Goal: Task Accomplishment & Management: Manage account settings

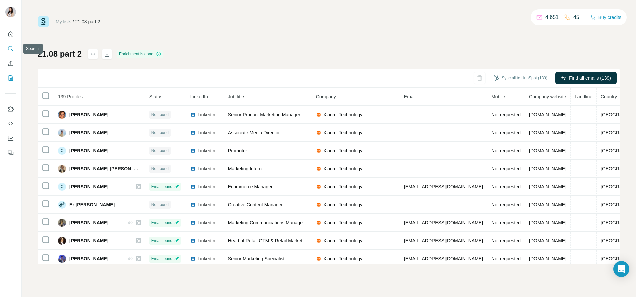
click at [9, 48] on icon "Search" at bounding box center [10, 48] width 7 height 7
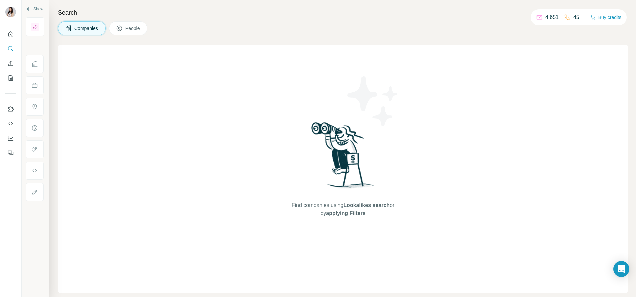
click at [136, 27] on span "People" at bounding box center [132, 28] width 15 height 7
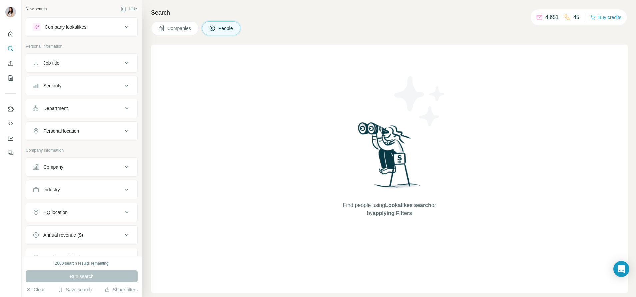
click at [61, 169] on div "Company" at bounding box center [53, 167] width 20 height 7
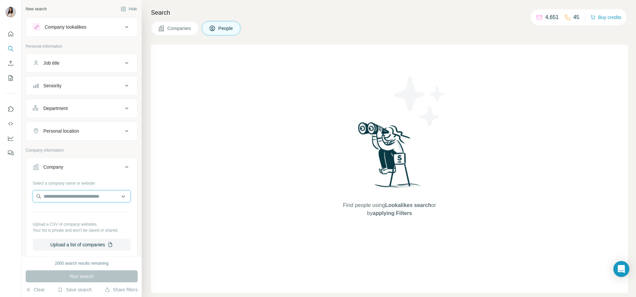
click at [62, 193] on input "text" at bounding box center [82, 196] width 98 height 12
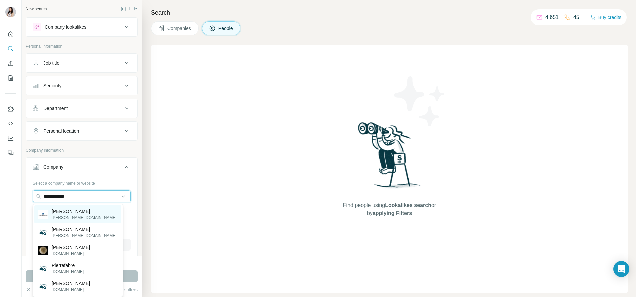
type input "**********"
click at [62, 208] on p "[PERSON_NAME]" at bounding box center [84, 211] width 65 height 7
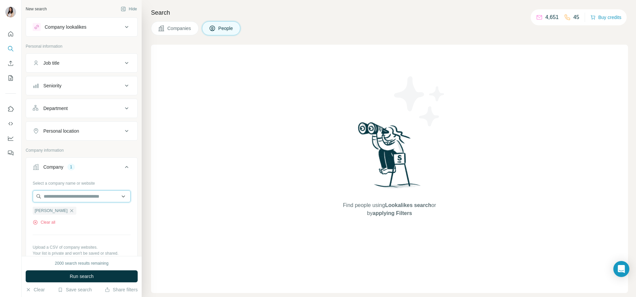
click at [62, 201] on input "text" at bounding box center [82, 196] width 98 height 12
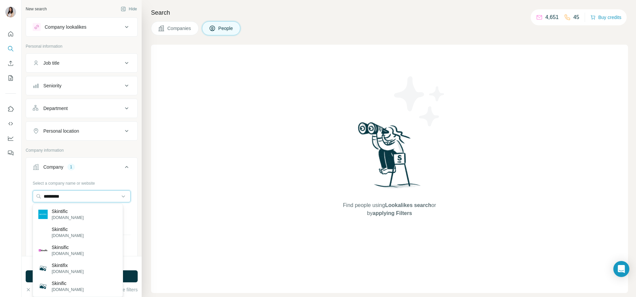
type input "*********"
click at [65, 218] on p "[DOMAIN_NAME]" at bounding box center [68, 218] width 32 height 6
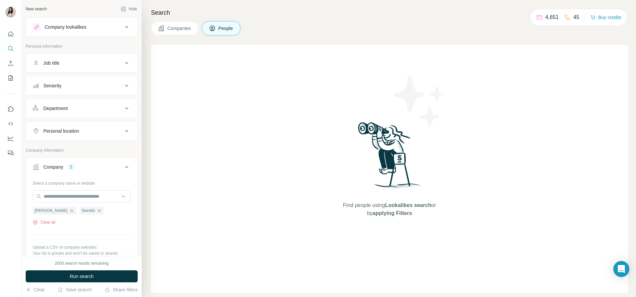
click at [72, 135] on button "Personal location" at bounding box center [81, 131] width 111 height 16
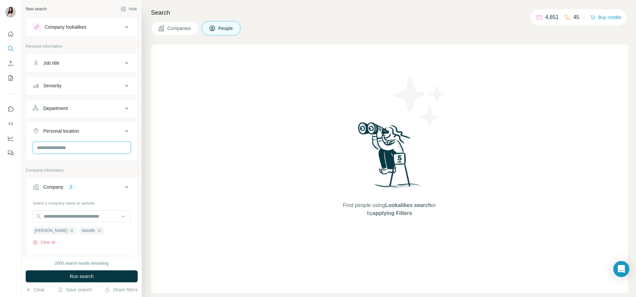
click at [68, 149] on input "text" at bounding box center [82, 148] width 98 height 12
click at [57, 167] on label "🇸🇬 Singapore" at bounding box center [66, 165] width 56 height 8
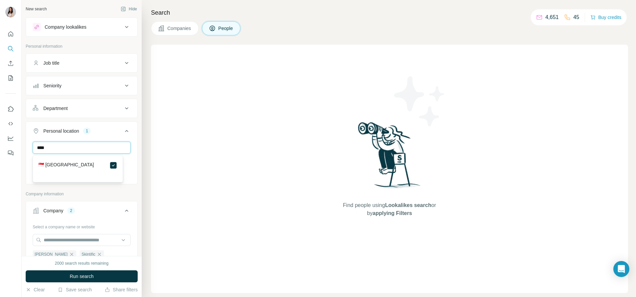
click at [52, 142] on input "****" at bounding box center [82, 148] width 98 height 12
type input "*****"
click at [48, 161] on div "🇲🇾 Malaysia" at bounding box center [77, 169] width 87 height 24
click at [55, 169] on section "🇲🇾 Malaysia" at bounding box center [75, 168] width 83 height 15
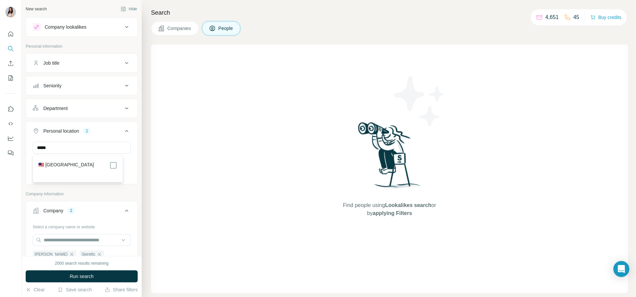
click at [52, 163] on label "🇲🇾 Malaysia" at bounding box center [66, 165] width 56 height 8
click at [64, 66] on div "Job title" at bounding box center [78, 63] width 90 height 7
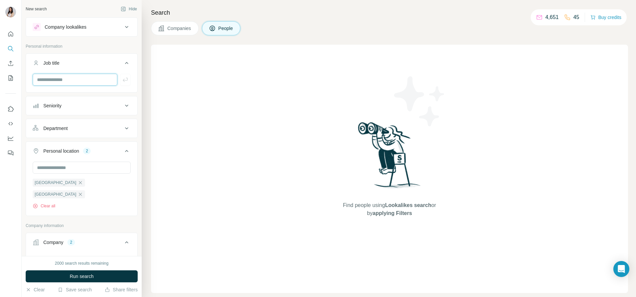
click at [63, 77] on input "text" at bounding box center [75, 80] width 85 height 12
type input "*****"
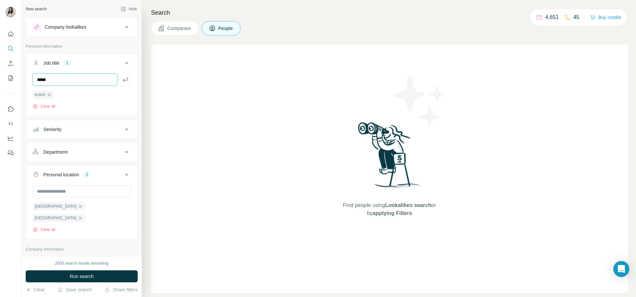
type input "*****"
type input "**"
type input "*********"
click at [66, 274] on button "Run search" at bounding box center [82, 276] width 112 height 12
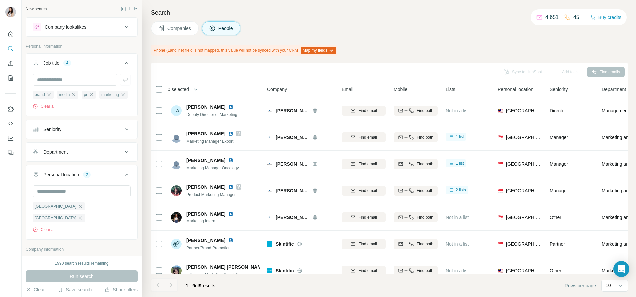
click at [158, 93] on th "0 selected" at bounding box center [204, 89] width 107 height 16
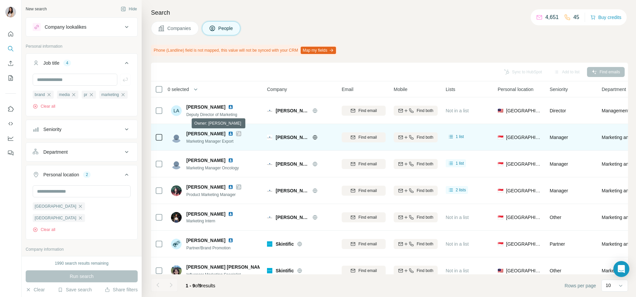
click at [237, 132] on icon at bounding box center [239, 133] width 4 height 5
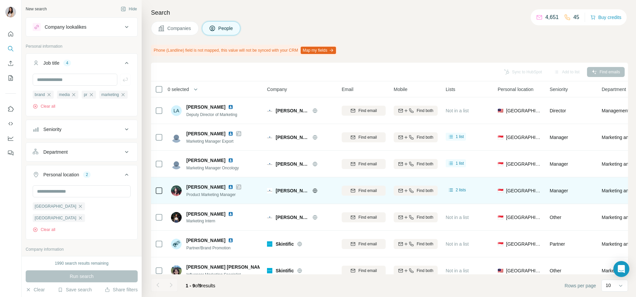
click at [237, 188] on icon at bounding box center [239, 186] width 4 height 5
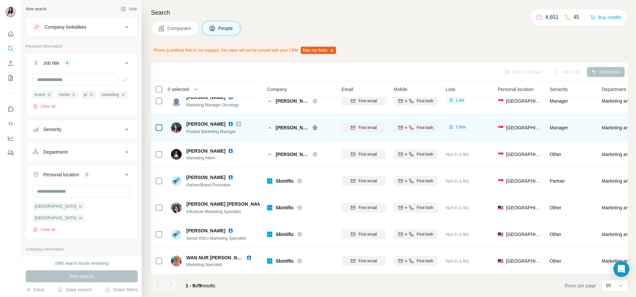
scroll to position [68, 0]
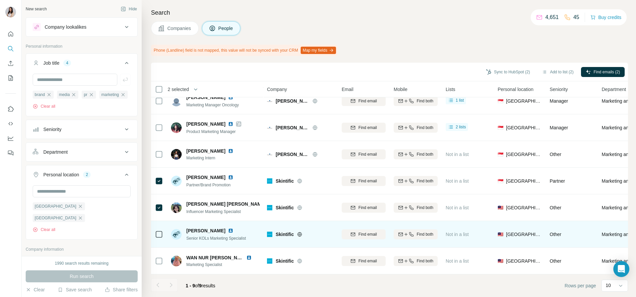
click at [163, 225] on td at bounding box center [159, 234] width 16 height 27
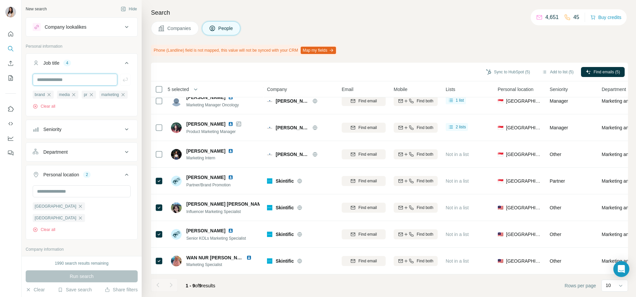
click at [49, 82] on input "text" at bounding box center [75, 80] width 85 height 12
click at [187, 72] on div "Sync to HubSpot (5) Add to list (5) Find emails (5)" at bounding box center [389, 72] width 470 height 12
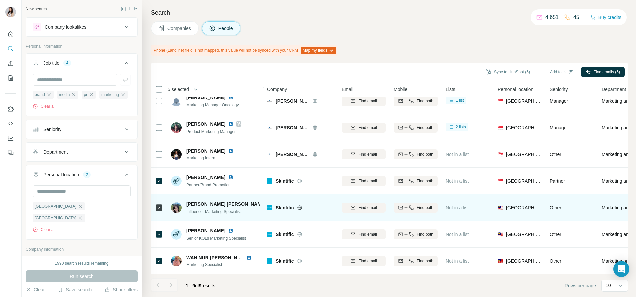
scroll to position [0, 0]
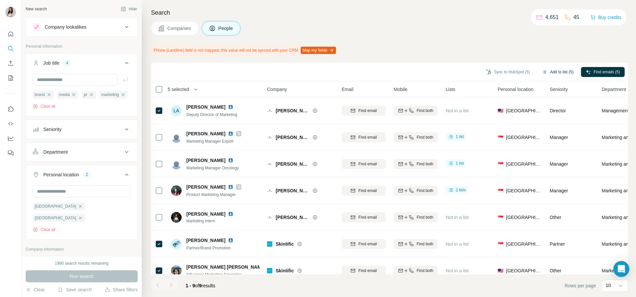
click at [559, 72] on button "Add to list (5)" at bounding box center [557, 72] width 41 height 10
click at [549, 75] on button "Add to list (5)" at bounding box center [557, 72] width 41 height 10
click at [549, 71] on body "New search Hide Company lookalikes Personal information Job title 4 brand media…" at bounding box center [318, 148] width 636 height 297
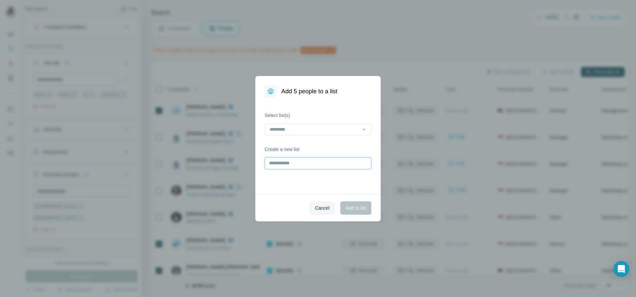
click at [315, 159] on input "text" at bounding box center [318, 163] width 107 height 12
type input "****"
click at [346, 206] on span "Add to list" at bounding box center [356, 208] width 20 height 7
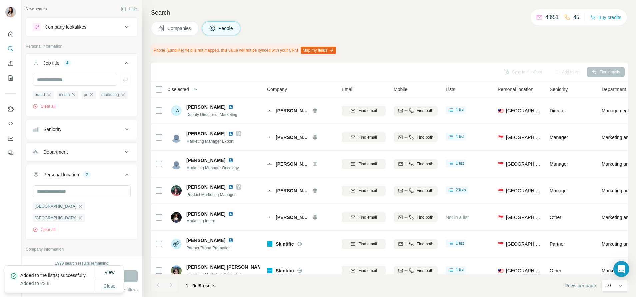
click at [113, 284] on span "Close" at bounding box center [110, 286] width 12 height 7
drag, startPoint x: 13, startPoint y: 75, endPoint x: 207, endPoint y: 16, distance: 202.0
click at [207, 16] on h4 "Search" at bounding box center [389, 12] width 477 height 9
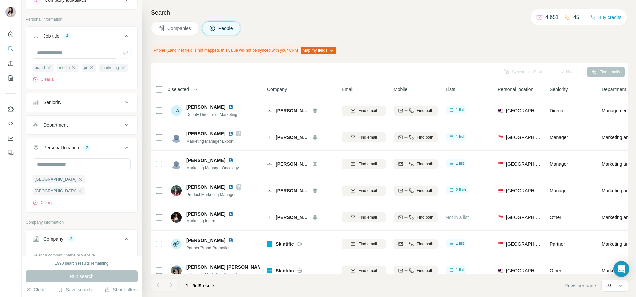
scroll to position [89, 0]
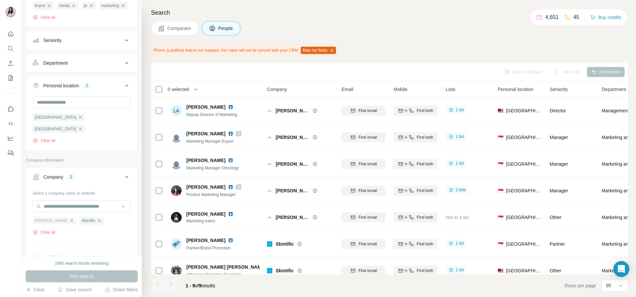
click at [70, 221] on icon "button" at bounding box center [71, 220] width 3 height 3
click at [55, 222] on icon "button" at bounding box center [52, 220] width 5 height 5
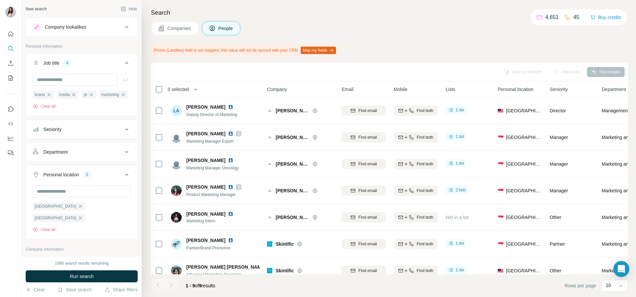
click at [68, 31] on div "Company lookalikes" at bounding box center [78, 27] width 90 height 8
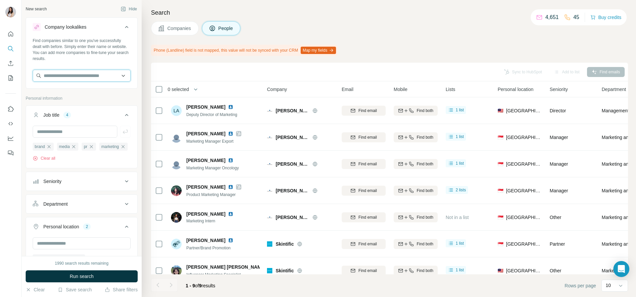
click at [69, 73] on input "text" at bounding box center [82, 76] width 98 height 12
type input "*********"
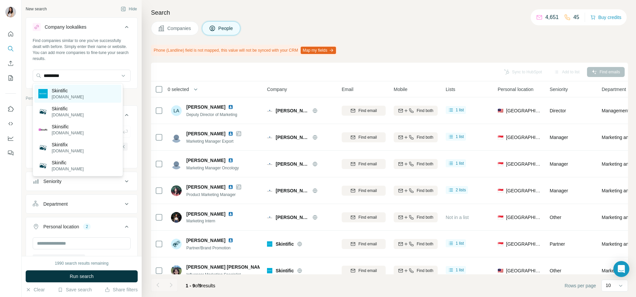
click at [73, 95] on p "[DOMAIN_NAME]" at bounding box center [68, 97] width 32 height 6
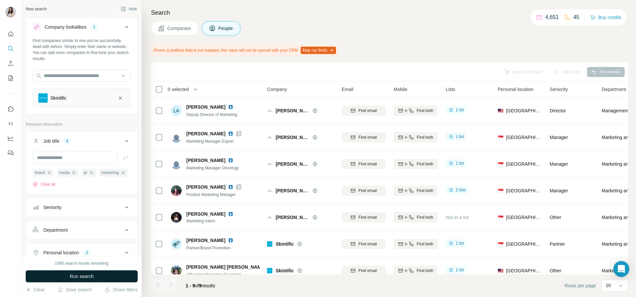
click at [101, 275] on button "Run search" at bounding box center [82, 276] width 112 height 12
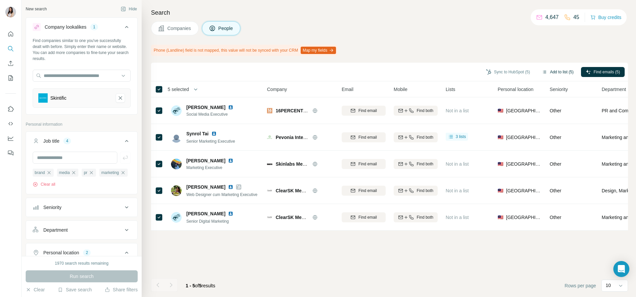
click at [554, 70] on button "Add to list (5)" at bounding box center [557, 72] width 41 height 10
click at [550, 75] on button "Add to list (5)" at bounding box center [557, 72] width 41 height 10
click at [548, 72] on button "Add to list (5)" at bounding box center [557, 72] width 41 height 10
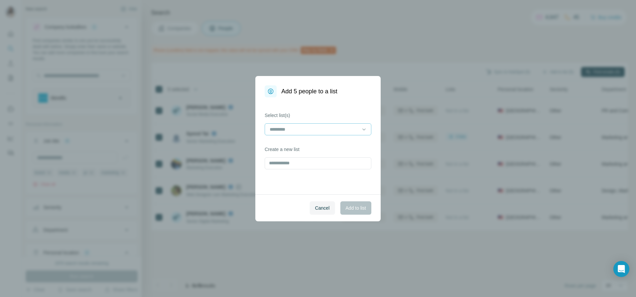
click at [345, 130] on input at bounding box center [314, 129] width 90 height 7
click at [328, 143] on div "22.8" at bounding box center [317, 144] width 95 height 7
click at [356, 207] on span "Add to list" at bounding box center [356, 208] width 20 height 7
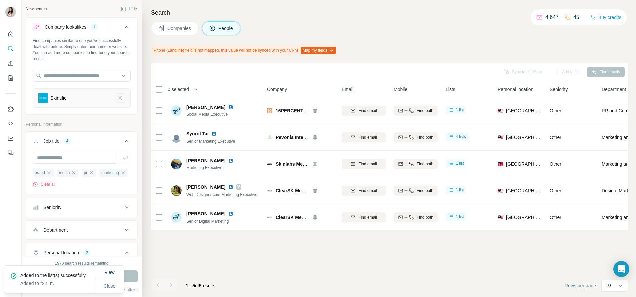
click at [117, 96] on icon "Skintific-remove-button" at bounding box center [120, 98] width 6 height 7
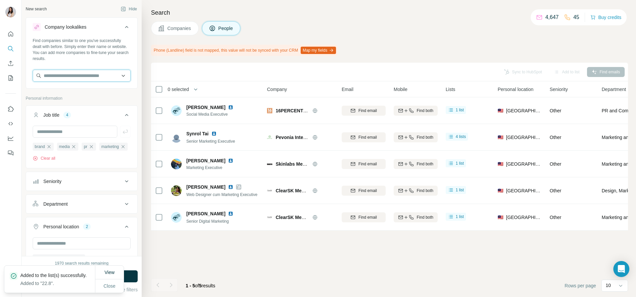
click at [97, 78] on input "text" at bounding box center [82, 76] width 98 height 12
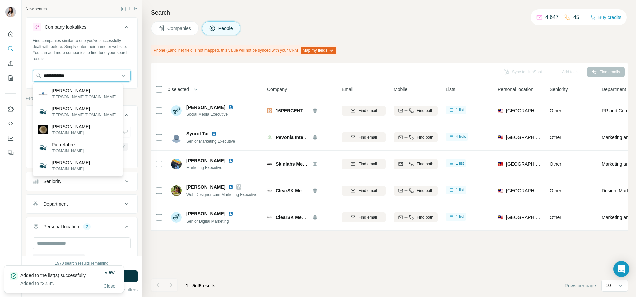
type input "**********"
click at [89, 93] on div "Pierre Fabre pierre-fabre.com" at bounding box center [77, 94] width 87 height 18
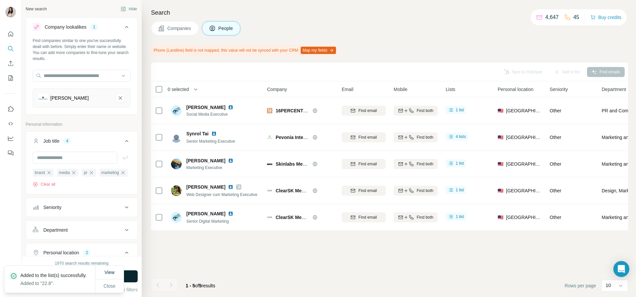
click at [133, 278] on button "Run search" at bounding box center [82, 276] width 112 height 12
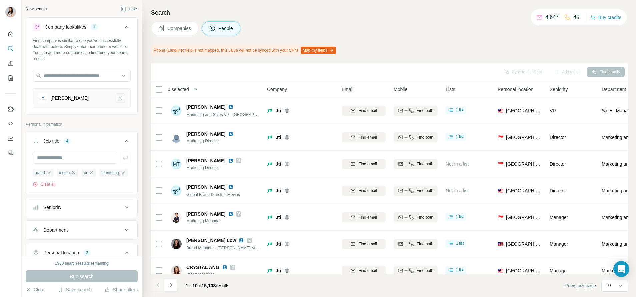
click at [117, 97] on icon "Pierre Fabre-remove-button" at bounding box center [120, 98] width 6 height 7
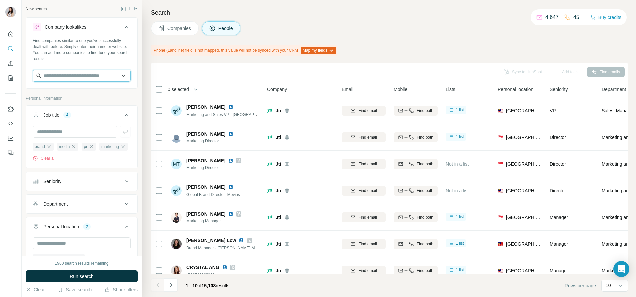
click at [84, 73] on input "text" at bounding box center [82, 76] width 98 height 12
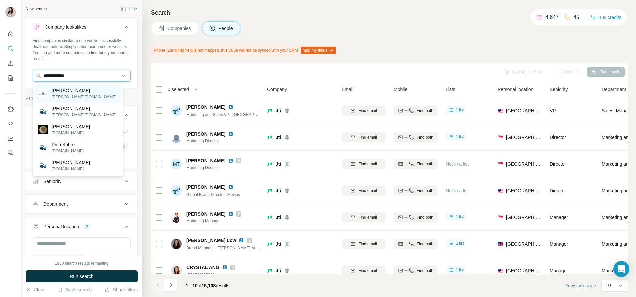
type input "**********"
click at [87, 95] on div "Pierre Fabre pierre-fabre.com" at bounding box center [77, 94] width 87 height 18
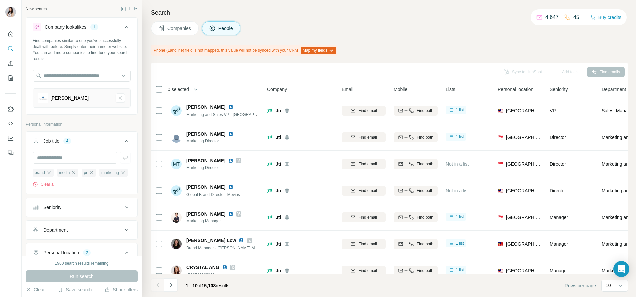
scroll to position [340, 0]
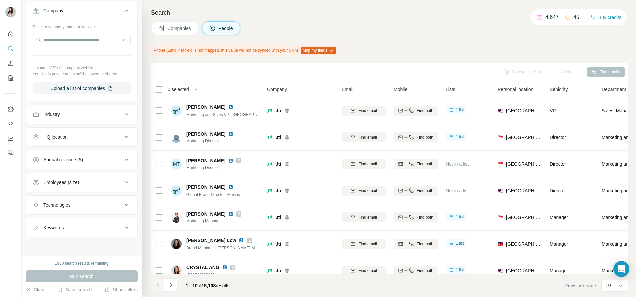
click at [80, 223] on button "Keywords" at bounding box center [81, 228] width 111 height 16
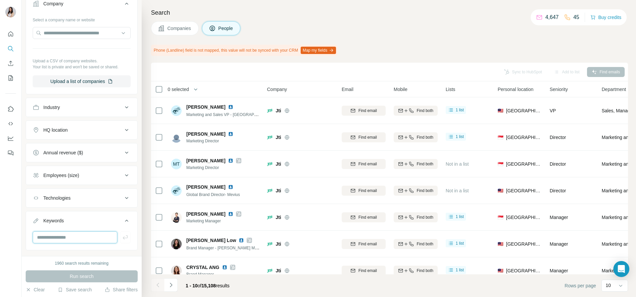
click at [72, 243] on input "text" at bounding box center [75, 237] width 85 height 12
type input "****"
click at [77, 273] on span "Run search" at bounding box center [82, 276] width 24 height 7
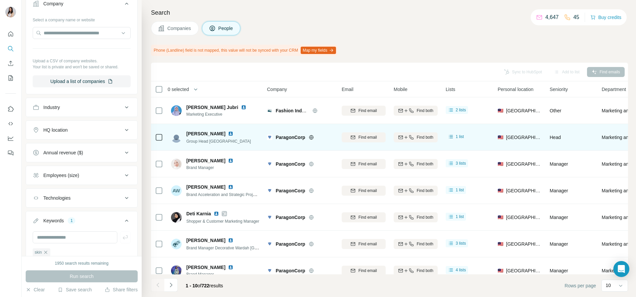
scroll to position [95, 0]
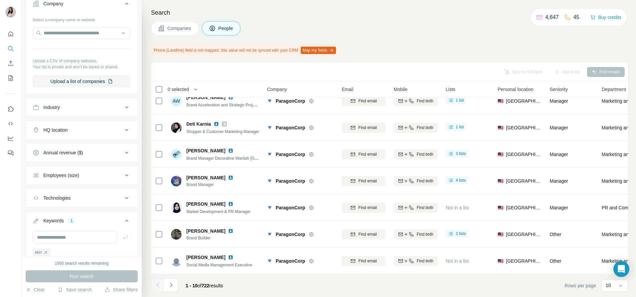
click at [455, 89] on span "Lists" at bounding box center [451, 89] width 10 height 7
click at [171, 288] on icon "Navigate to next page" at bounding box center [171, 285] width 7 height 7
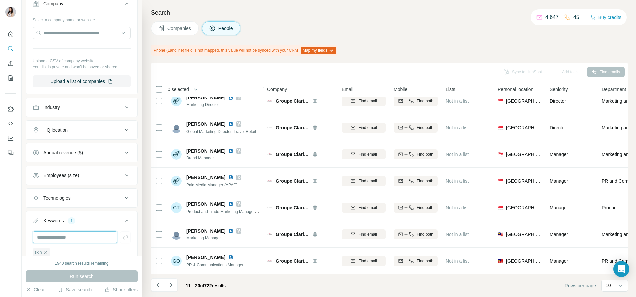
click at [94, 243] on input "text" at bounding box center [75, 237] width 85 height 12
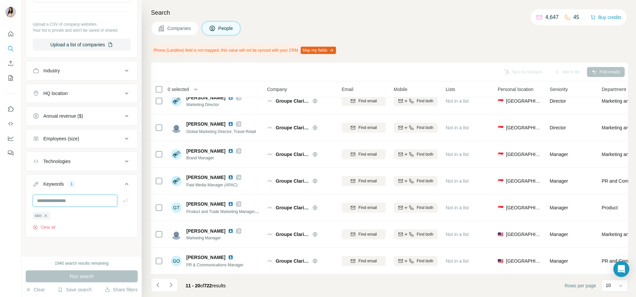
scroll to position [379, 0]
click at [47, 220] on div "skin" at bounding box center [42, 216] width 18 height 8
click at [52, 206] on input "text" at bounding box center [75, 201] width 85 height 12
type input "********"
type input "*"
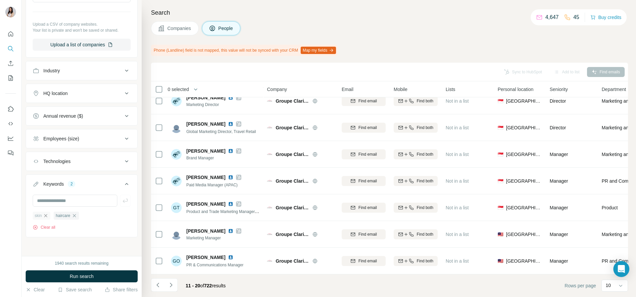
click at [47, 218] on icon "button" at bounding box center [45, 215] width 5 height 5
click at [82, 275] on span "Run search" at bounding box center [82, 276] width 24 height 7
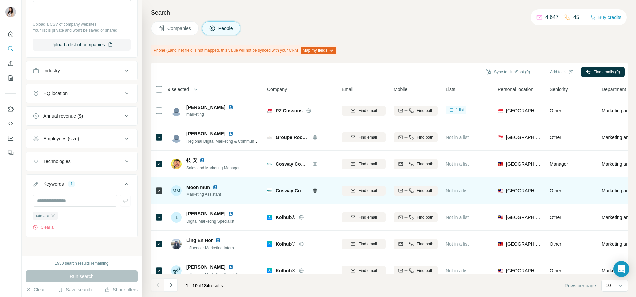
scroll to position [95, 0]
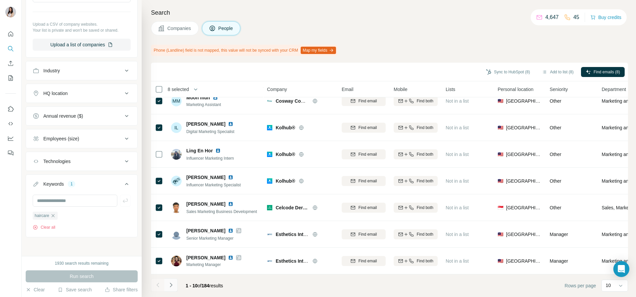
click at [174, 284] on icon "Navigate to next page" at bounding box center [171, 285] width 7 height 7
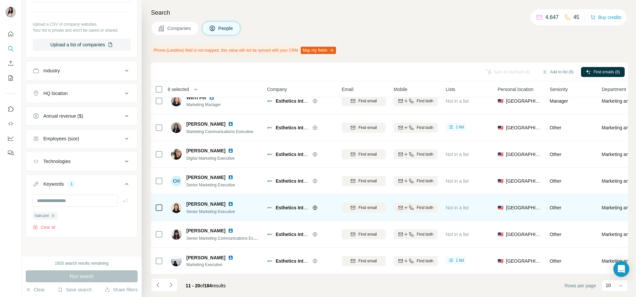
scroll to position [0, 0]
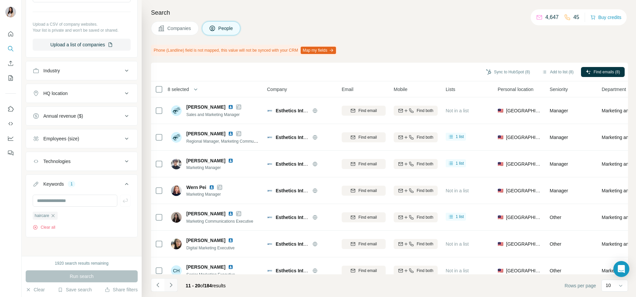
click at [173, 285] on icon "Navigate to next page" at bounding box center [171, 285] width 7 height 7
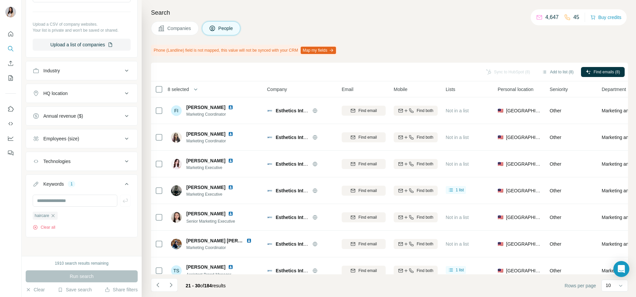
scroll to position [95, 0]
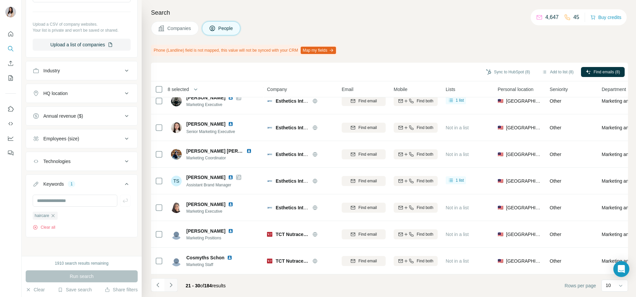
click at [170, 283] on icon "Navigate to next page" at bounding box center [171, 285] width 2 height 4
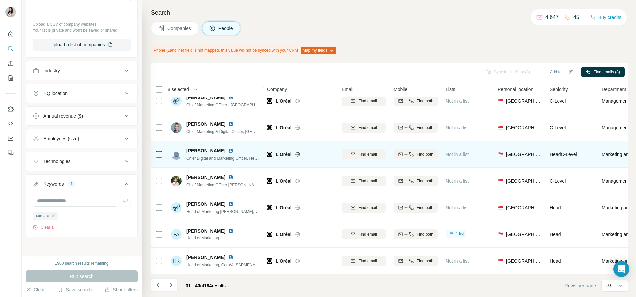
scroll to position [0, 0]
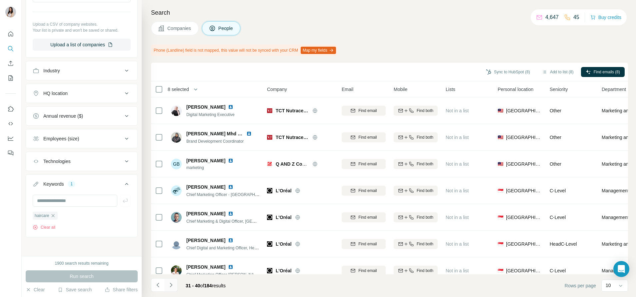
click at [173, 286] on icon "Navigate to next page" at bounding box center [171, 285] width 7 height 7
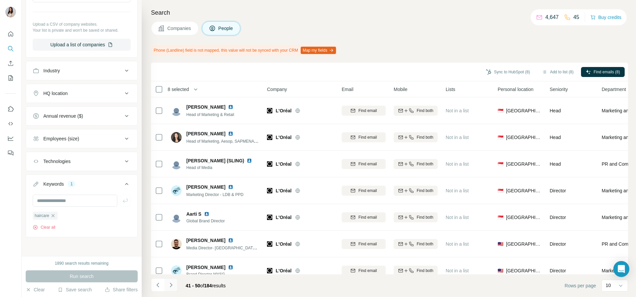
click at [173, 286] on icon "Navigate to next page" at bounding box center [171, 285] width 7 height 7
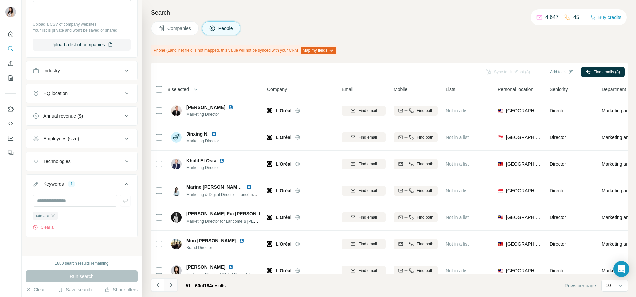
click at [173, 286] on icon "Navigate to next page" at bounding box center [171, 285] width 7 height 7
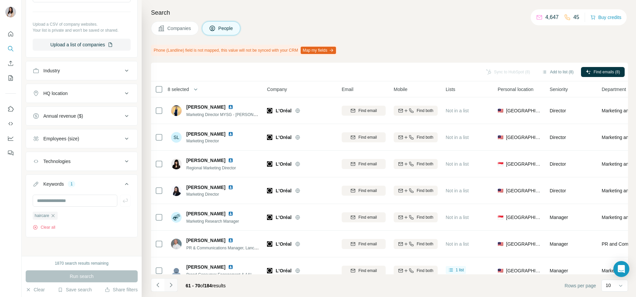
click at [172, 284] on icon "Navigate to next page" at bounding box center [171, 285] width 7 height 7
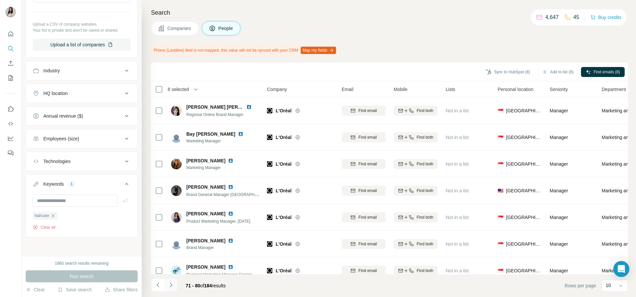
click at [172, 284] on icon "Navigate to next page" at bounding box center [171, 285] width 7 height 7
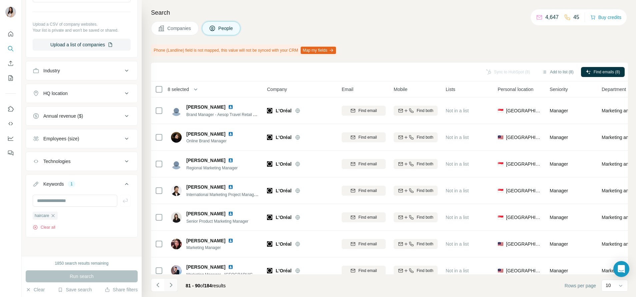
click at [172, 284] on icon "Navigate to next page" at bounding box center [171, 285] width 7 height 7
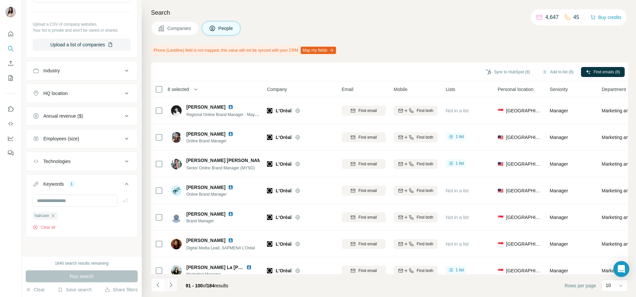
click at [172, 284] on icon "Navigate to next page" at bounding box center [171, 285] width 7 height 7
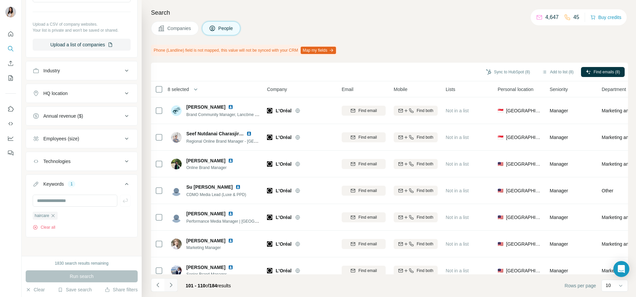
click at [172, 284] on icon "Navigate to next page" at bounding box center [171, 285] width 7 height 7
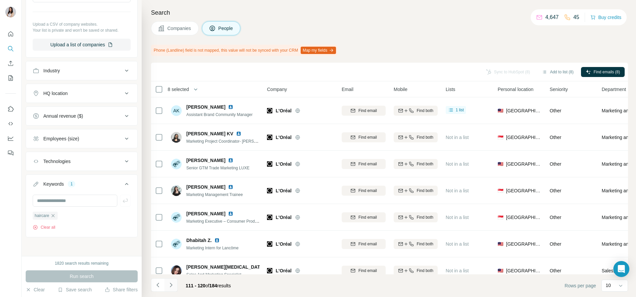
click at [172, 284] on icon "Navigate to next page" at bounding box center [171, 285] width 7 height 7
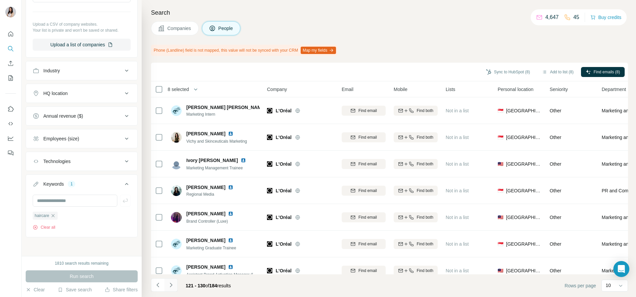
click at [172, 284] on icon "Navigate to next page" at bounding box center [171, 285] width 7 height 7
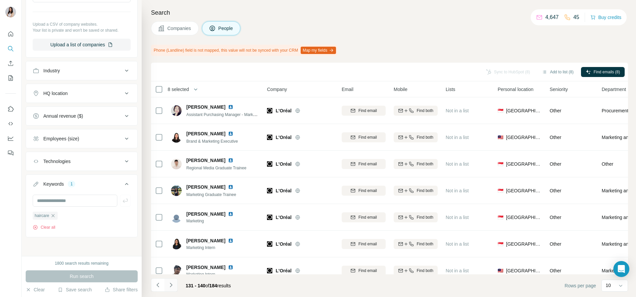
click at [172, 284] on icon "Navigate to next page" at bounding box center [171, 285] width 7 height 7
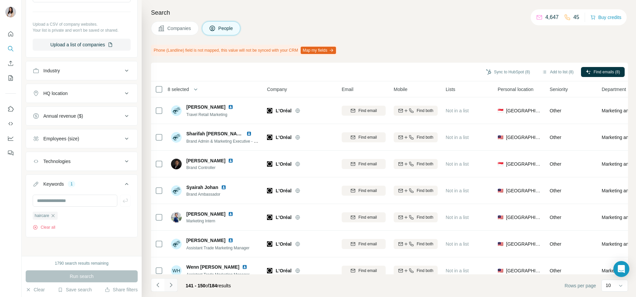
click at [172, 284] on icon "Navigate to next page" at bounding box center [171, 285] width 7 height 7
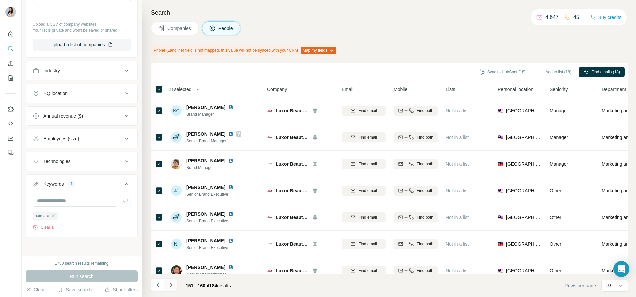
click at [175, 286] on button "Navigate to next page" at bounding box center [170, 284] width 13 height 13
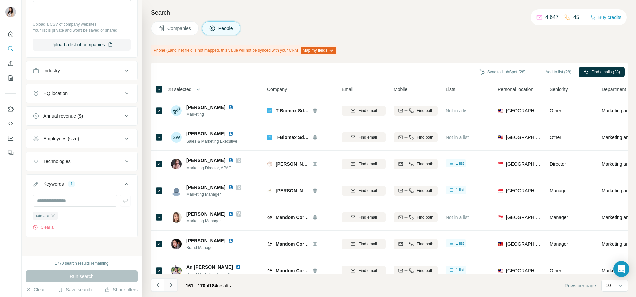
click at [170, 289] on button "Navigate to next page" at bounding box center [170, 284] width 13 height 13
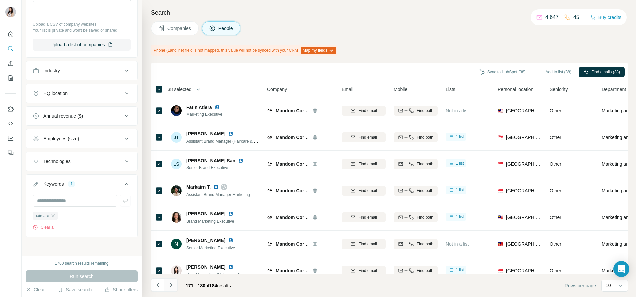
click at [169, 285] on icon "Navigate to next page" at bounding box center [171, 285] width 7 height 7
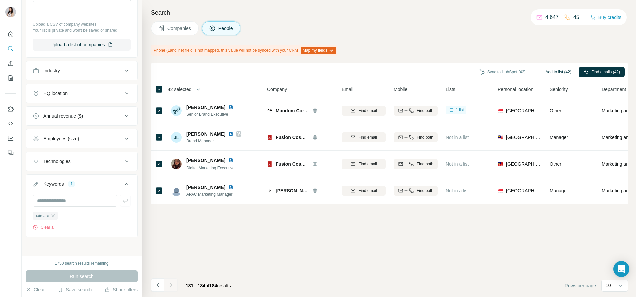
click at [546, 74] on button "Add to list (42)" at bounding box center [554, 72] width 43 height 10
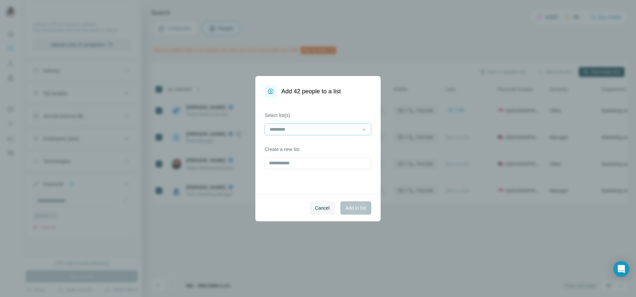
click at [360, 127] on div at bounding box center [318, 129] width 107 height 12
click at [334, 148] on div "22.8" at bounding box center [317, 144] width 103 height 12
click at [359, 206] on span "Add to list" at bounding box center [356, 208] width 20 height 7
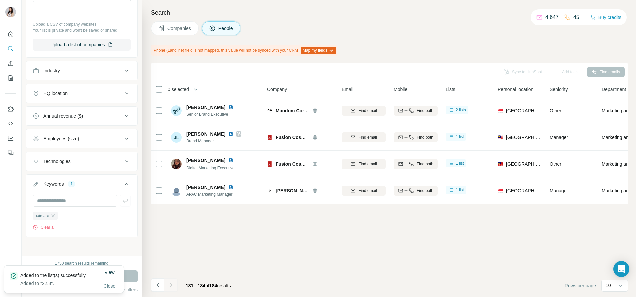
scroll to position [384, 0]
click at [104, 283] on span "Close" at bounding box center [110, 286] width 12 height 7
click at [54, 217] on icon "button" at bounding box center [52, 215] width 5 height 5
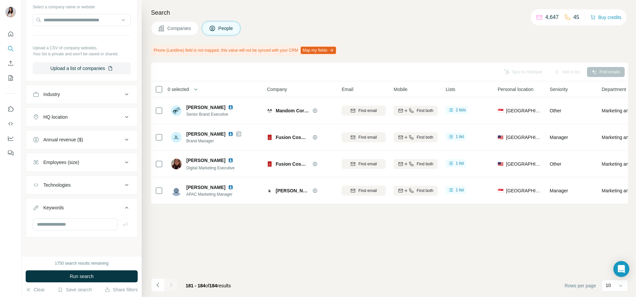
scroll to position [360, 0]
click at [58, 227] on input "text" at bounding box center [75, 224] width 85 height 12
type input "*********"
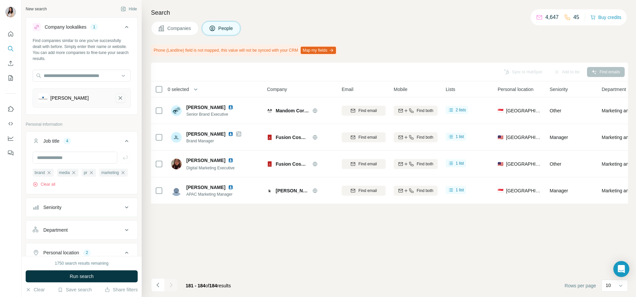
click at [117, 97] on icon "Pierre Fabre-remove-button" at bounding box center [120, 98] width 6 height 7
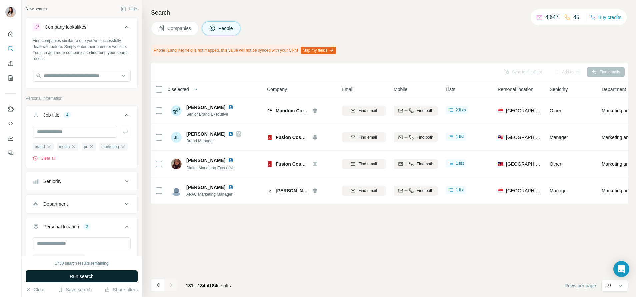
click at [103, 276] on button "Run search" at bounding box center [82, 276] width 112 height 12
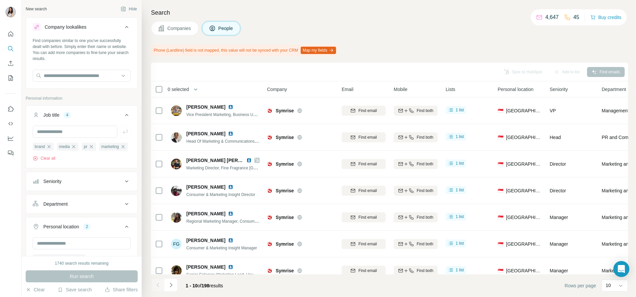
scroll to position [95, 0]
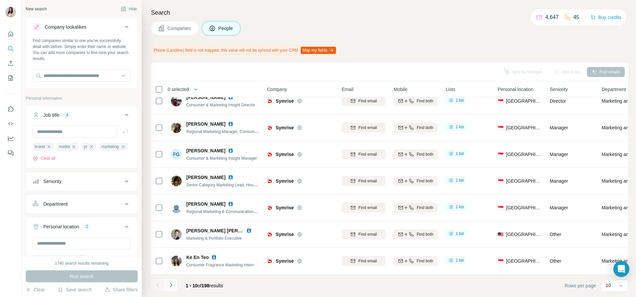
click at [168, 289] on button "Navigate to next page" at bounding box center [170, 284] width 13 height 13
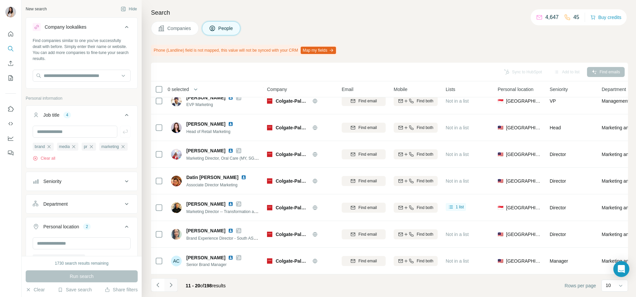
click at [170, 285] on icon "Navigate to next page" at bounding box center [171, 285] width 7 height 7
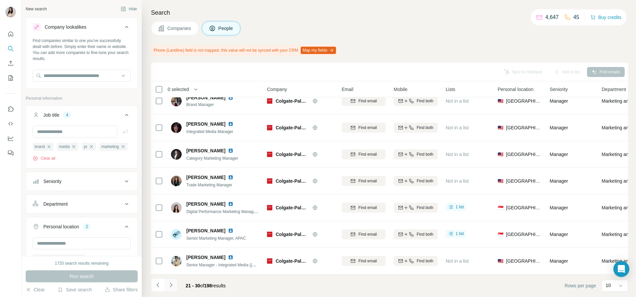
click at [170, 285] on icon "Navigate to next page" at bounding box center [171, 285] width 7 height 7
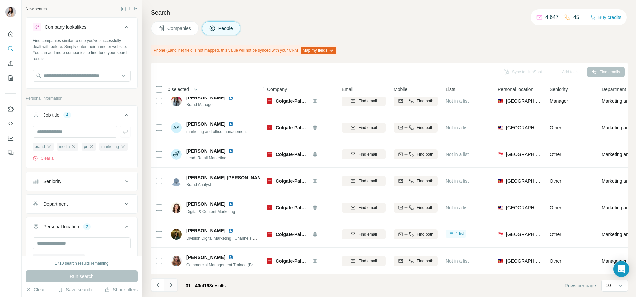
click at [170, 285] on icon "Navigate to next page" at bounding box center [171, 285] width 7 height 7
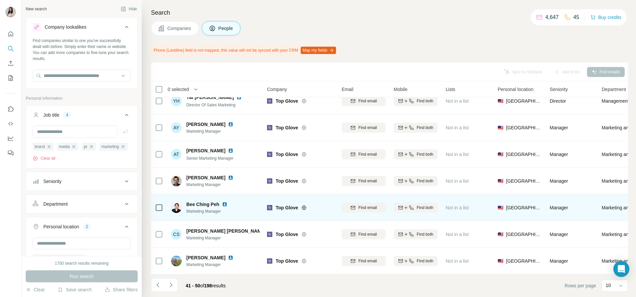
scroll to position [0, 0]
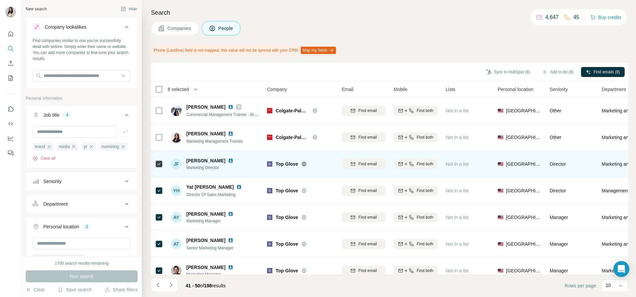
click at [306, 164] on icon at bounding box center [303, 163] width 5 height 5
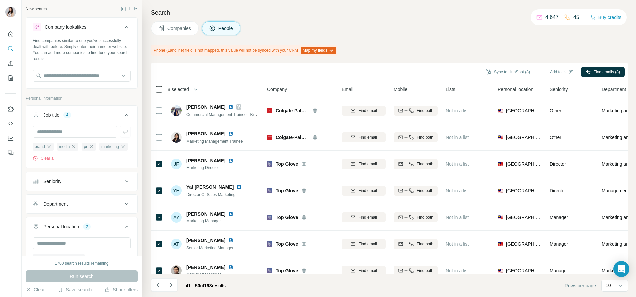
click at [163, 92] on icon at bounding box center [159, 89] width 8 height 8
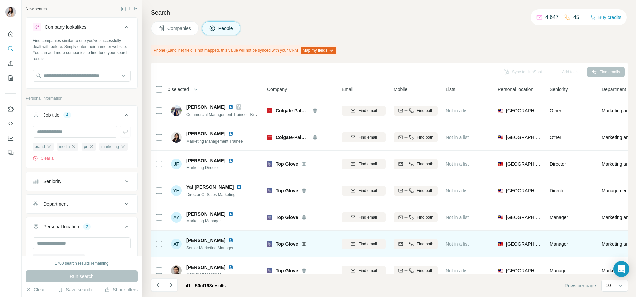
scroll to position [95, 0]
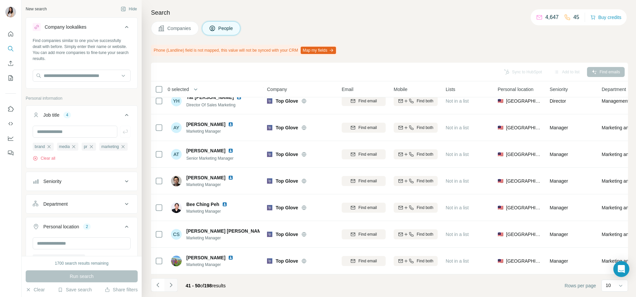
click at [171, 286] on icon "Navigate to next page" at bounding box center [171, 285] width 7 height 7
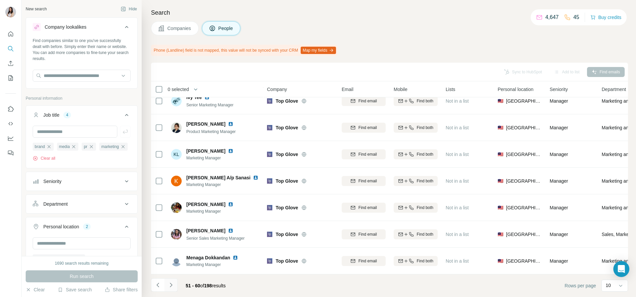
click at [171, 286] on icon "Navigate to next page" at bounding box center [171, 285] width 7 height 7
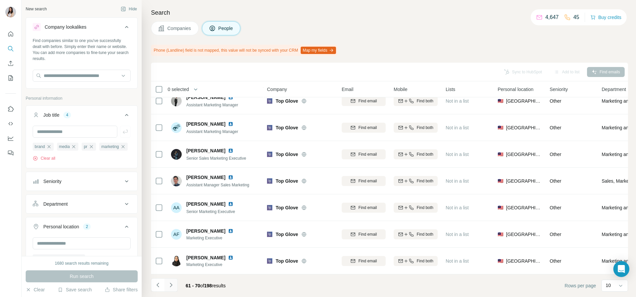
click at [171, 284] on icon "Navigate to next page" at bounding box center [171, 285] width 7 height 7
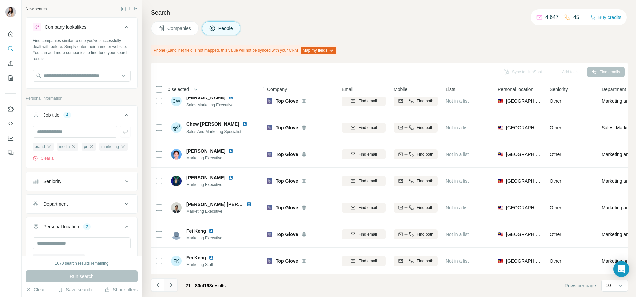
click at [171, 284] on icon "Navigate to next page" at bounding box center [171, 285] width 7 height 7
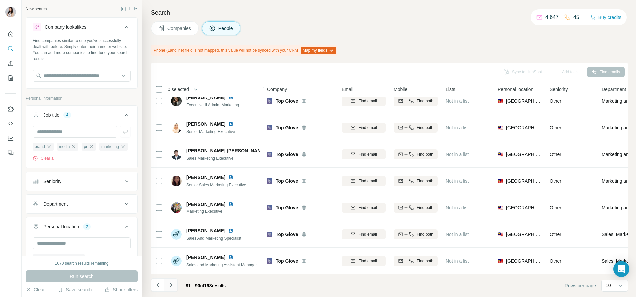
click at [171, 284] on icon "Navigate to next page" at bounding box center [171, 285] width 7 height 7
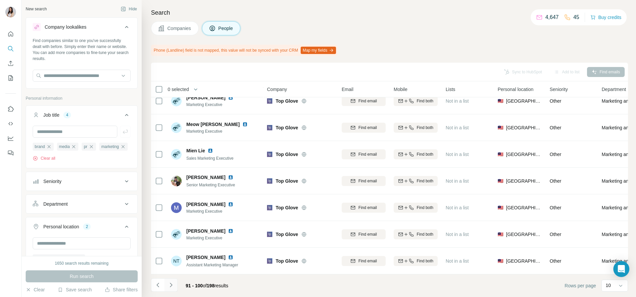
click at [171, 284] on icon "Navigate to next page" at bounding box center [171, 285] width 7 height 7
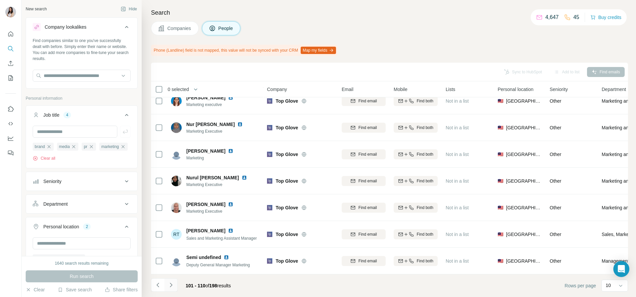
click at [171, 284] on icon "Navigate to next page" at bounding box center [171, 285] width 7 height 7
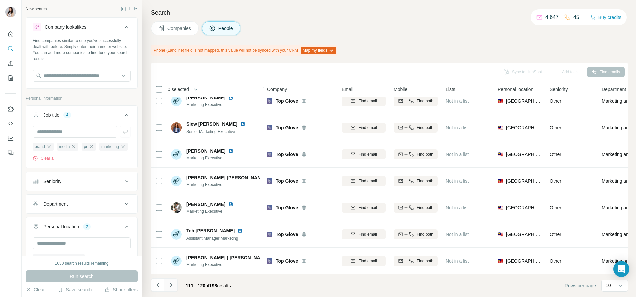
click at [171, 283] on icon "Navigate to next page" at bounding box center [171, 285] width 7 height 7
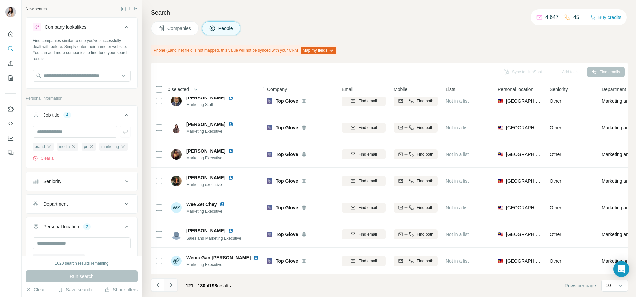
click at [171, 283] on icon "Navigate to next page" at bounding box center [171, 285] width 7 height 7
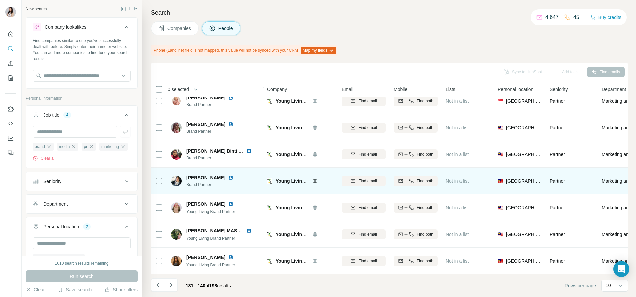
drag, startPoint x: 171, startPoint y: 283, endPoint x: 228, endPoint y: 179, distance: 119.2
click at [228, 179] on div "Sync to HubSpot Add to list Find emails 0 selected People Company Email Mobile …" at bounding box center [389, 180] width 477 height 234
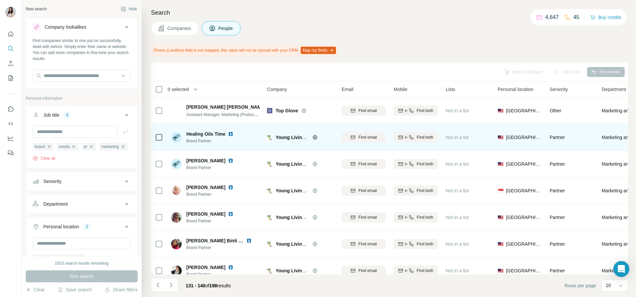
click at [315, 137] on icon at bounding box center [315, 137] width 4 height 0
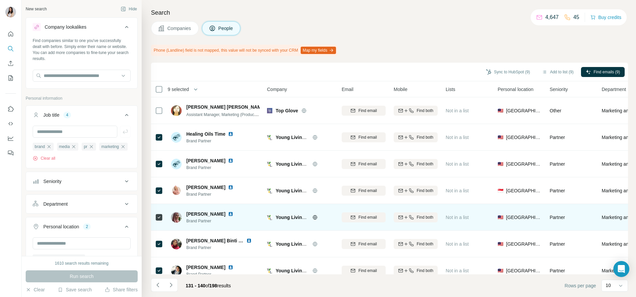
scroll to position [95, 0]
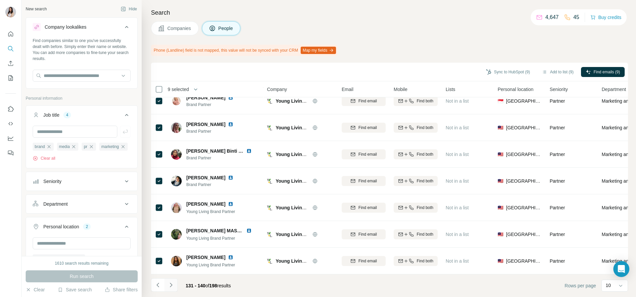
click at [170, 285] on icon "Navigate to next page" at bounding box center [171, 285] width 7 height 7
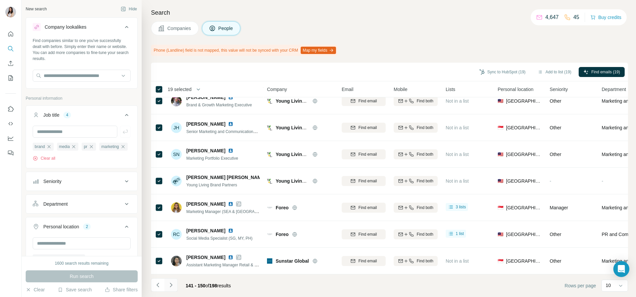
click at [172, 287] on icon "Navigate to next page" at bounding box center [171, 285] width 7 height 7
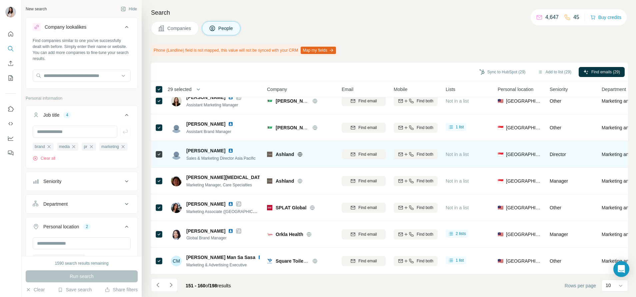
scroll to position [0, 0]
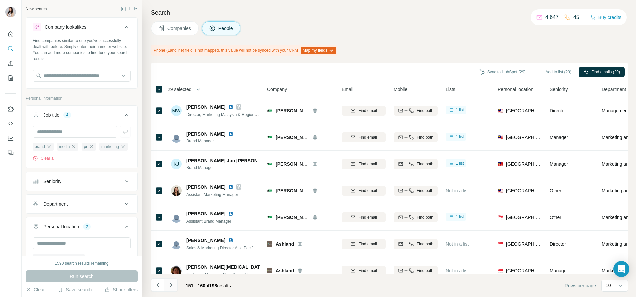
click at [173, 285] on icon "Navigate to next page" at bounding box center [171, 285] width 7 height 7
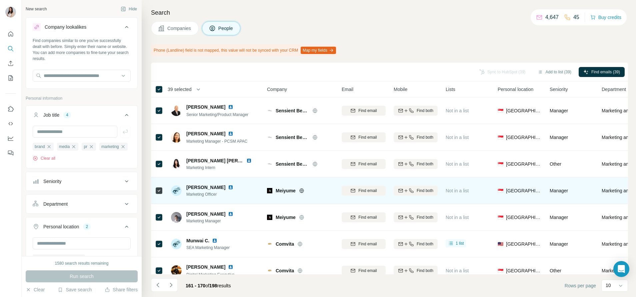
scroll to position [95, 0]
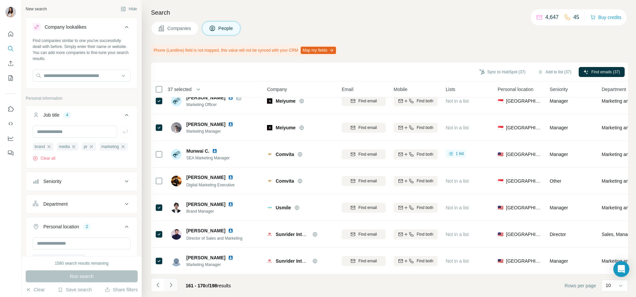
click at [173, 285] on icon "Navigate to next page" at bounding box center [171, 285] width 7 height 7
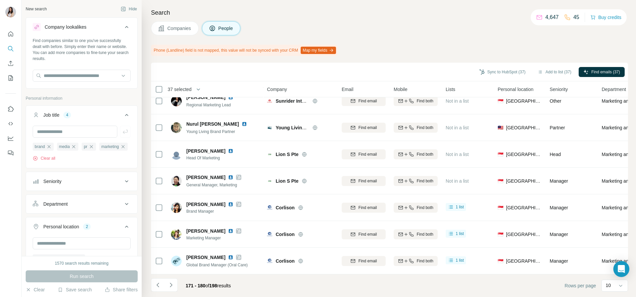
click at [158, 83] on th "37 selected" at bounding box center [204, 89] width 107 height 16
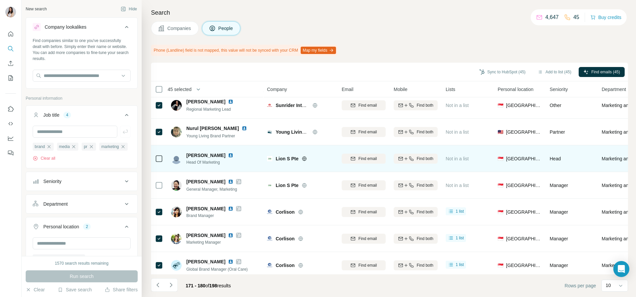
scroll to position [85, 0]
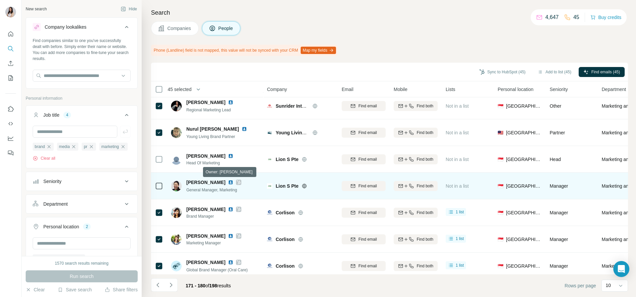
click at [237, 183] on icon at bounding box center [239, 182] width 4 height 5
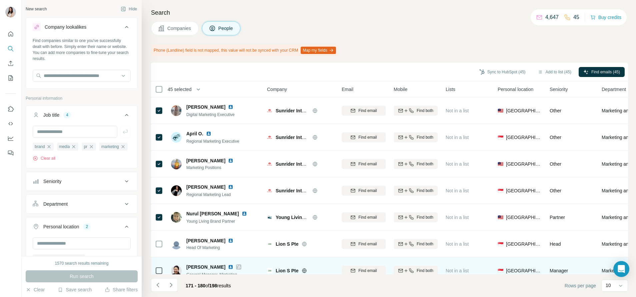
scroll to position [95, 0]
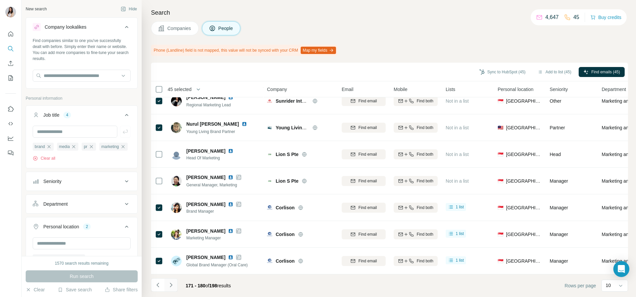
click at [173, 286] on icon "Navigate to next page" at bounding box center [171, 285] width 7 height 7
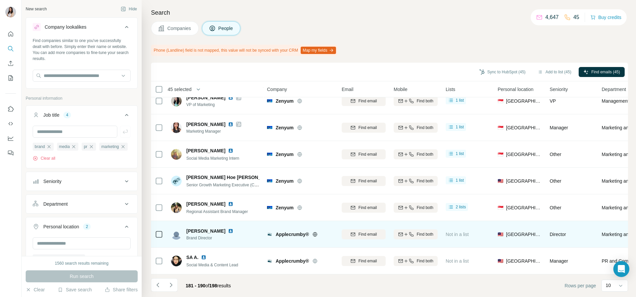
click at [316, 232] on icon at bounding box center [315, 234] width 4 height 4
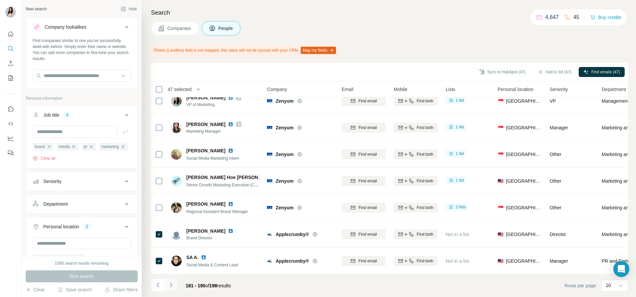
click at [169, 289] on button "Navigate to next page" at bounding box center [170, 284] width 13 height 13
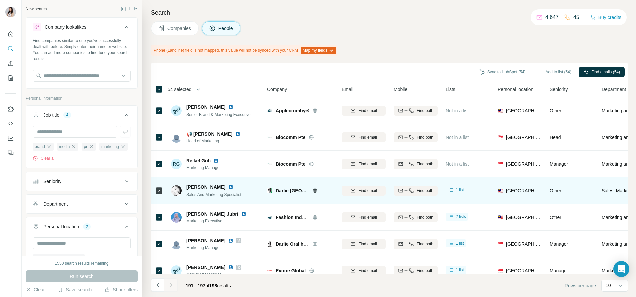
scroll to position [15, 0]
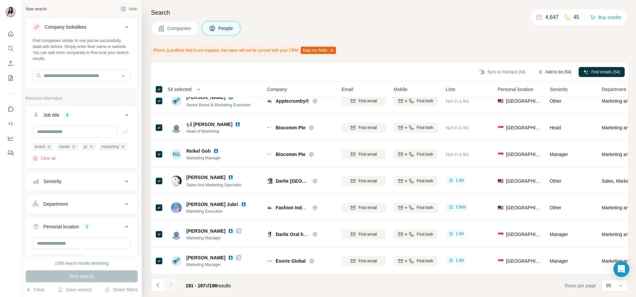
click at [540, 70] on button "Add to list (54)" at bounding box center [554, 72] width 43 height 10
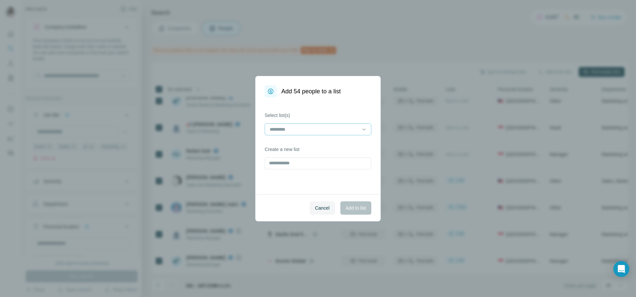
click at [355, 129] on input at bounding box center [314, 129] width 90 height 7
click at [339, 145] on div "22.8" at bounding box center [317, 144] width 95 height 7
click at [357, 207] on span "Add to list" at bounding box center [356, 208] width 20 height 7
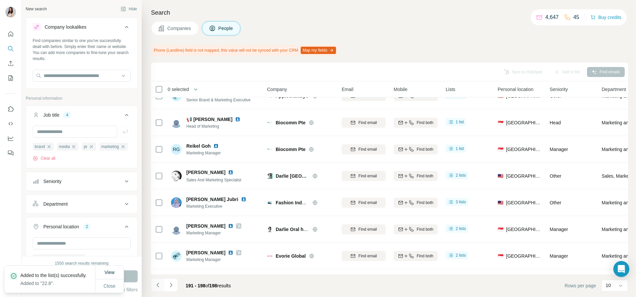
click at [159, 284] on icon "Navigate to previous page" at bounding box center [158, 285] width 7 height 7
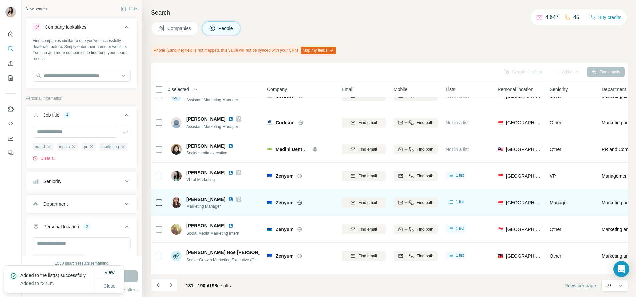
scroll to position [0, 0]
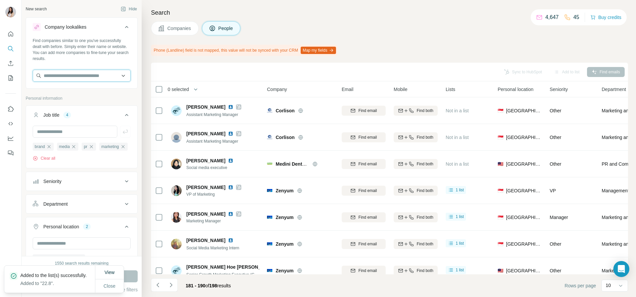
click at [74, 80] on input "text" at bounding box center [82, 76] width 98 height 12
type input "*"
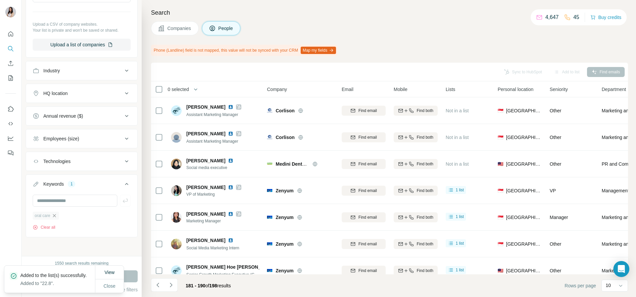
click at [55, 214] on icon "button" at bounding box center [54, 215] width 5 height 5
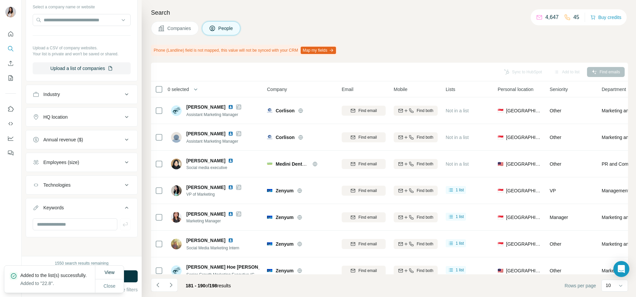
scroll to position [334, 0]
click at [49, 227] on input "text" at bounding box center [75, 224] width 85 height 12
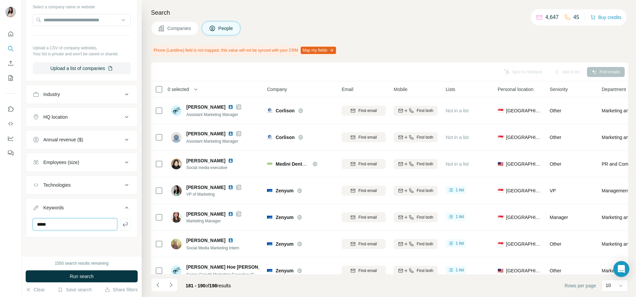
type input "*****"
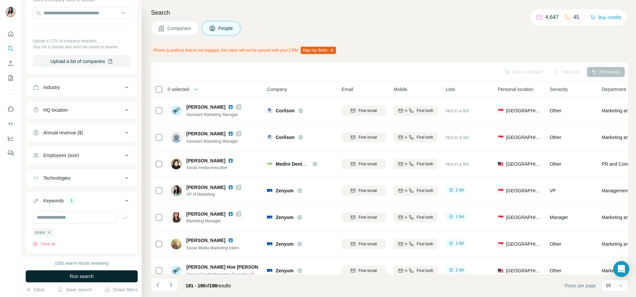
click at [65, 276] on button "Run search" at bounding box center [82, 276] width 112 height 12
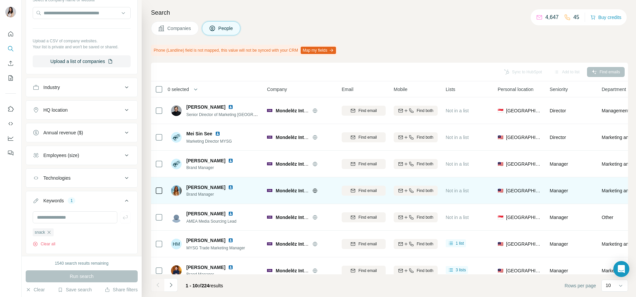
scroll to position [95, 0]
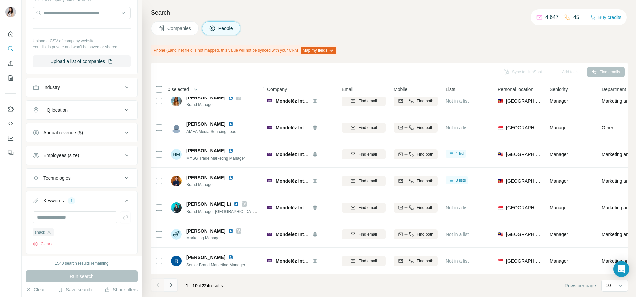
click at [169, 286] on icon "Navigate to next page" at bounding box center [171, 285] width 7 height 7
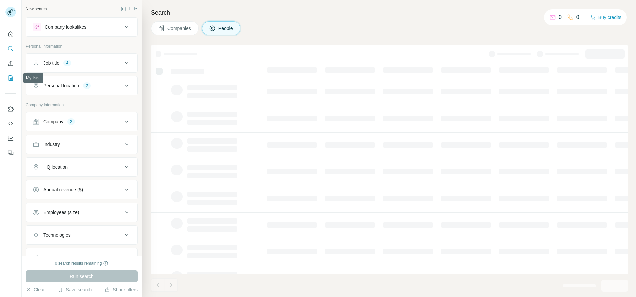
click at [6, 74] on button "My lists" at bounding box center [10, 78] width 11 height 12
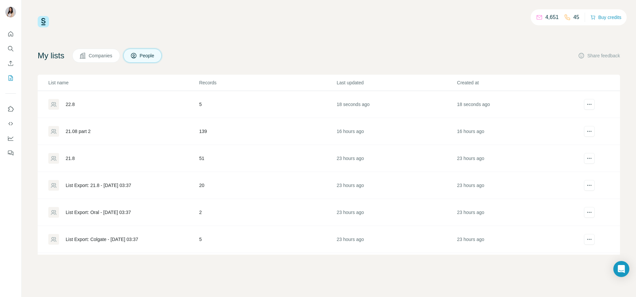
click at [66, 104] on div "22.8" at bounding box center [70, 104] width 9 height 7
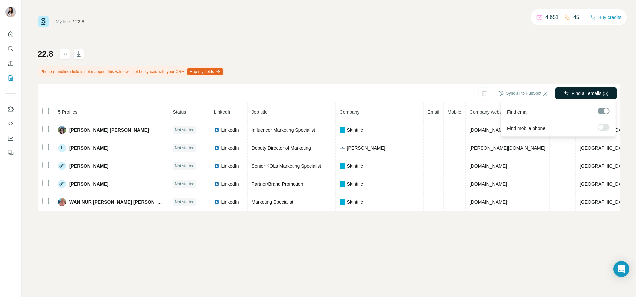
click at [583, 91] on span "Find all emails (5)" at bounding box center [590, 93] width 37 height 7
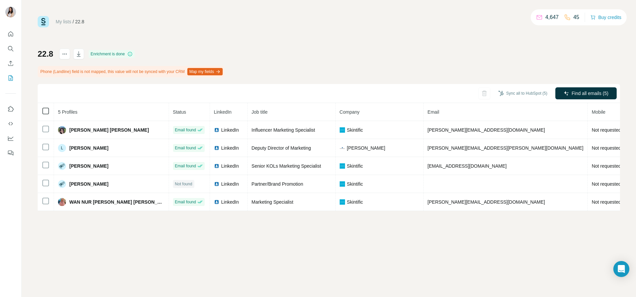
click at [42, 113] on icon at bounding box center [46, 111] width 8 height 8
click at [529, 89] on button "Sync to HubSpot (4)" at bounding box center [525, 93] width 53 height 10
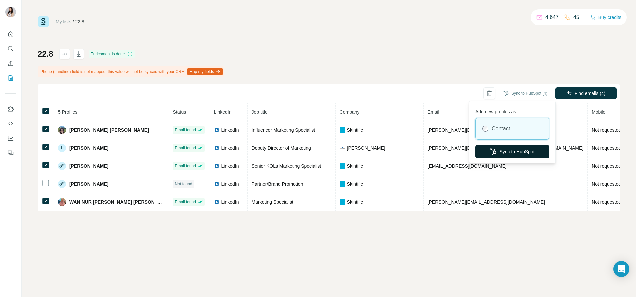
click at [502, 147] on button "Sync to HubSpot" at bounding box center [512, 151] width 74 height 13
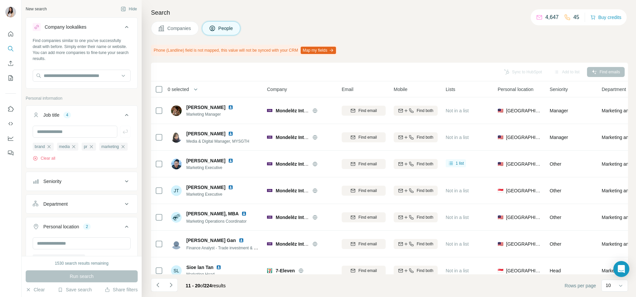
scroll to position [95, 0]
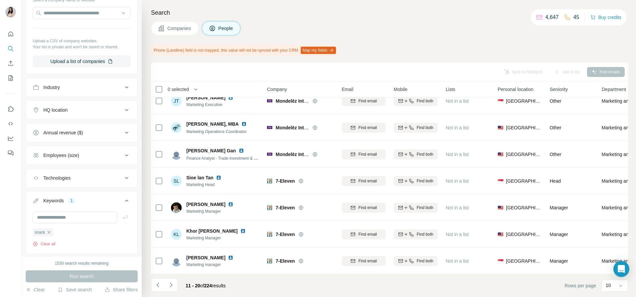
click at [169, 286] on icon "Navigate to next page" at bounding box center [171, 285] width 7 height 7
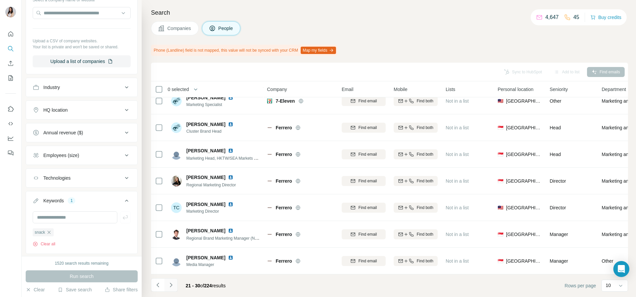
click at [170, 286] on icon "Navigate to next page" at bounding box center [171, 285] width 7 height 7
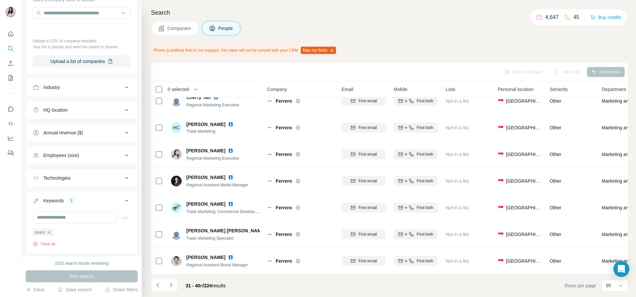
click at [170, 286] on icon "Navigate to next page" at bounding box center [171, 285] width 7 height 7
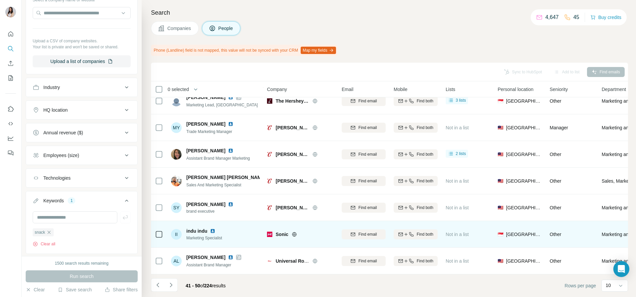
click at [293, 232] on icon at bounding box center [294, 234] width 5 height 5
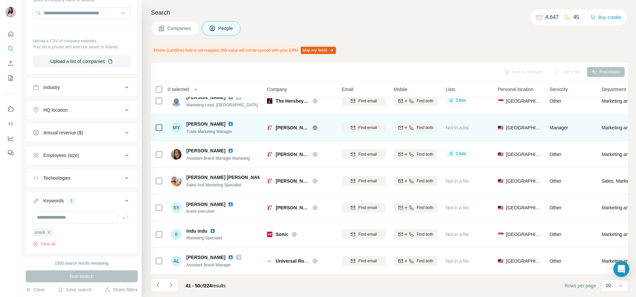
scroll to position [0, 0]
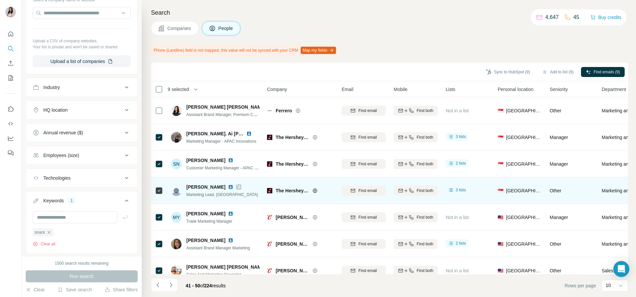
click at [237, 189] on icon at bounding box center [239, 186] width 4 height 5
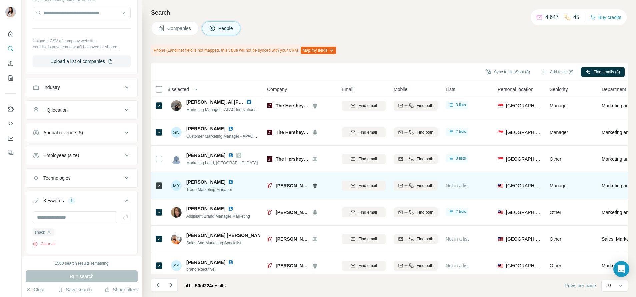
scroll to position [95, 0]
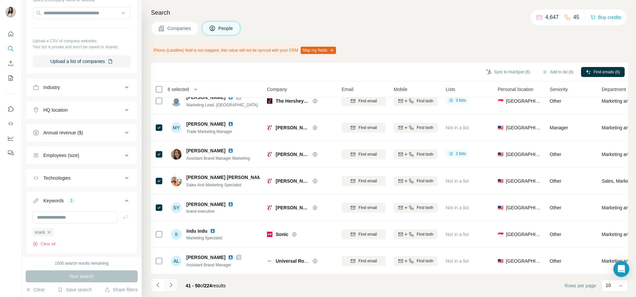
click at [174, 284] on icon "Navigate to next page" at bounding box center [171, 285] width 7 height 7
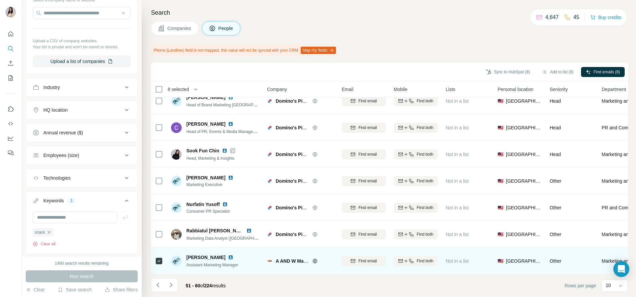
click at [314, 258] on icon at bounding box center [314, 260] width 5 height 5
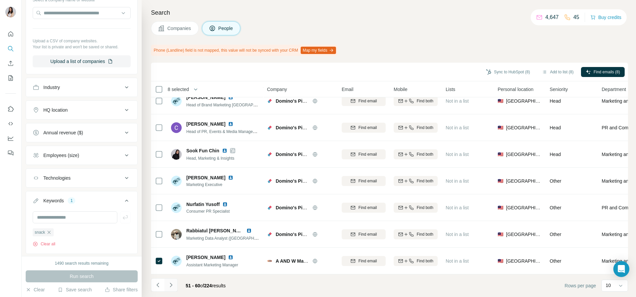
click at [175, 283] on button "Navigate to next page" at bounding box center [170, 284] width 13 height 13
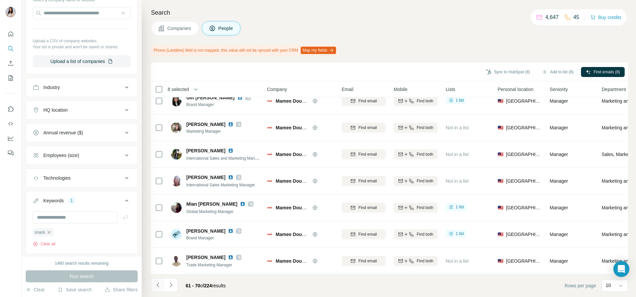
click at [157, 286] on icon "Navigate to previous page" at bounding box center [158, 285] width 7 height 7
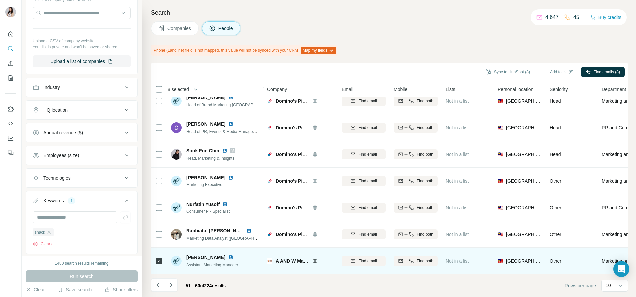
click at [157, 257] on icon at bounding box center [159, 261] width 8 height 8
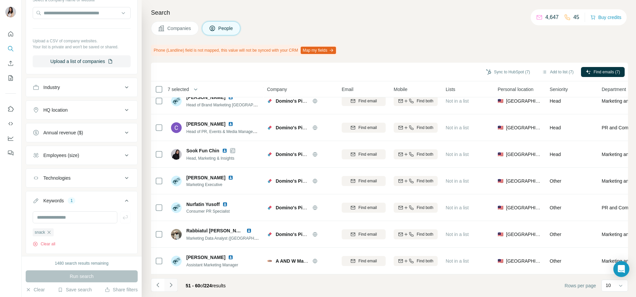
click at [175, 286] on button "Navigate to next page" at bounding box center [170, 284] width 13 height 13
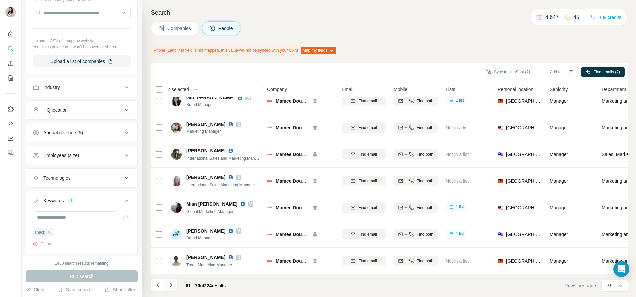
click at [170, 283] on icon "Navigate to next page" at bounding box center [171, 285] width 2 height 4
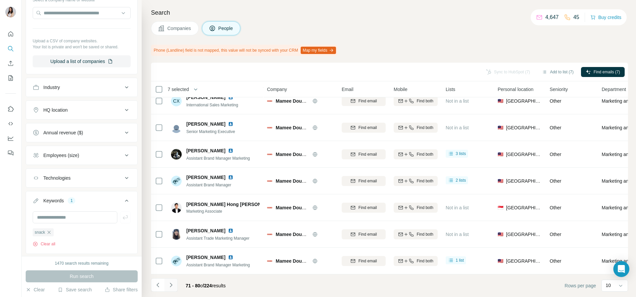
click at [170, 283] on icon "Navigate to next page" at bounding box center [171, 285] width 2 height 4
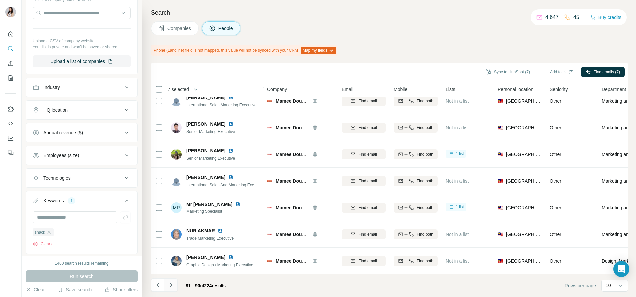
click at [170, 283] on icon "Navigate to next page" at bounding box center [171, 285] width 2 height 4
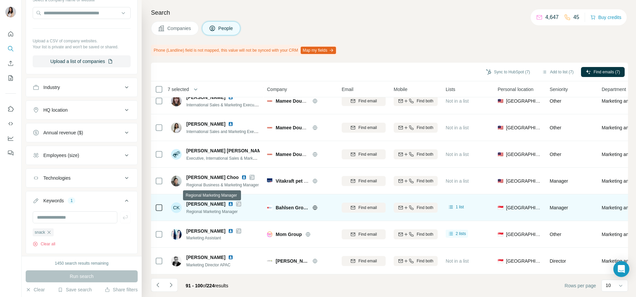
scroll to position [86, 0]
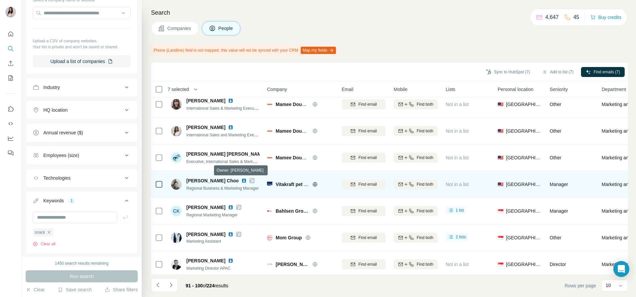
drag, startPoint x: 236, startPoint y: 179, endPoint x: 163, endPoint y: 174, distance: 73.1
click at [163, 174] on td at bounding box center [159, 184] width 16 height 27
click at [250, 180] on icon at bounding box center [252, 180] width 4 height 5
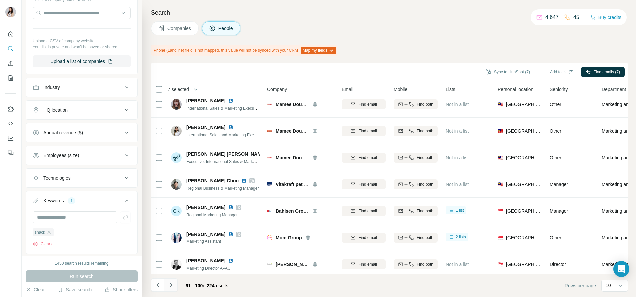
click at [172, 285] on icon "Navigate to next page" at bounding box center [171, 285] width 7 height 7
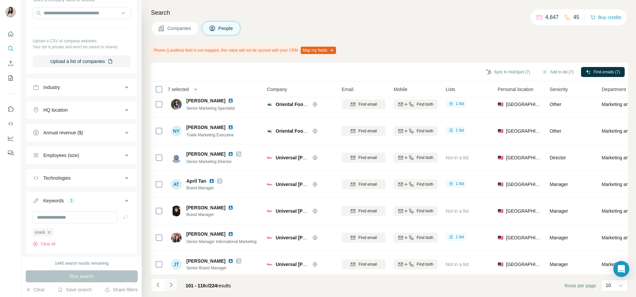
click at [172, 285] on icon "Navigate to next page" at bounding box center [171, 285] width 7 height 7
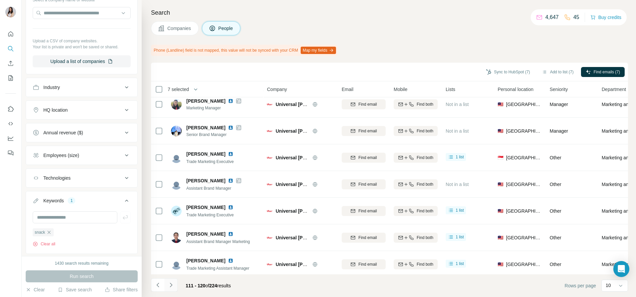
click at [172, 285] on icon "Navigate to next page" at bounding box center [171, 285] width 7 height 7
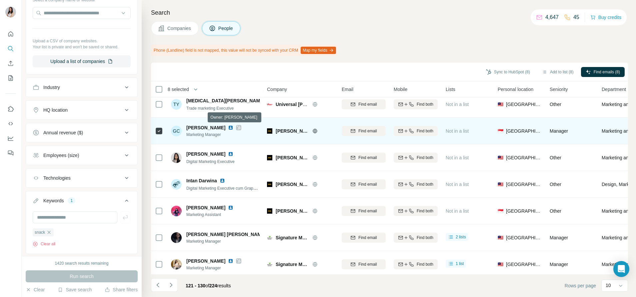
click at [237, 127] on icon at bounding box center [239, 127] width 4 height 5
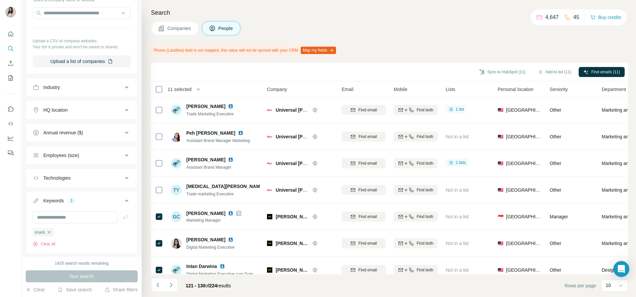
scroll to position [95, 0]
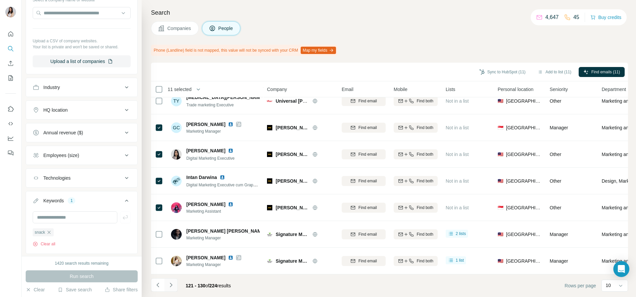
click at [172, 282] on icon "Navigate to next page" at bounding box center [171, 285] width 7 height 7
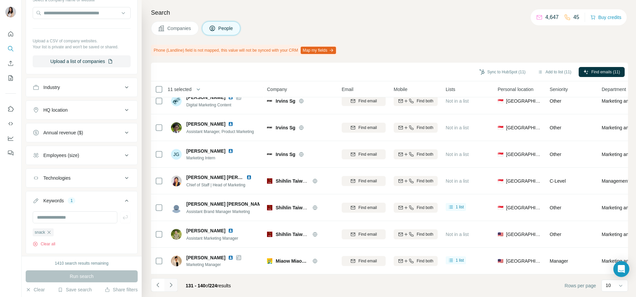
click at [174, 286] on icon "Navigate to next page" at bounding box center [171, 285] width 7 height 7
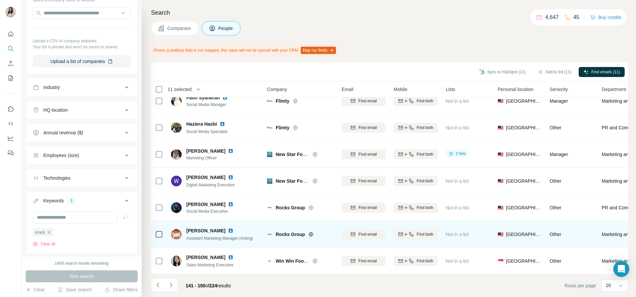
scroll to position [0, 0]
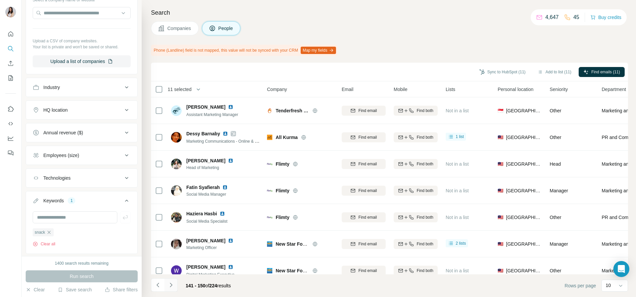
click at [175, 281] on button "Navigate to next page" at bounding box center [170, 284] width 13 height 13
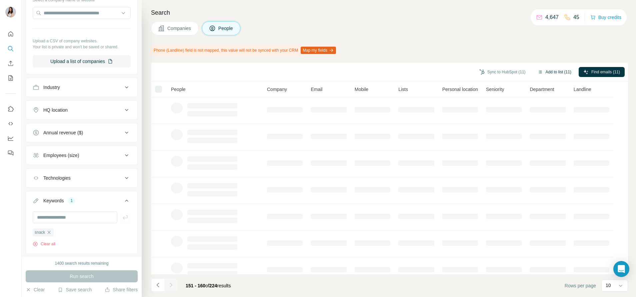
click at [557, 71] on button "Add to list (11)" at bounding box center [554, 72] width 43 height 10
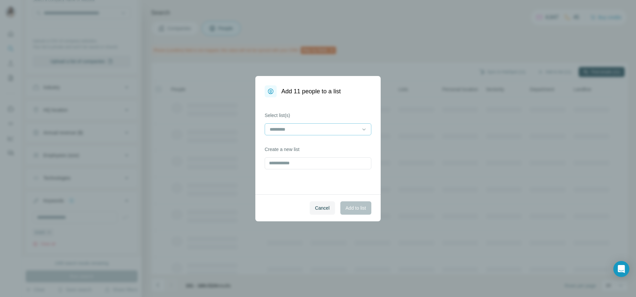
click at [337, 133] on input at bounding box center [314, 129] width 90 height 7
click at [327, 146] on div "22.8" at bounding box center [317, 144] width 95 height 7
click at [357, 201] on button "Add to list" at bounding box center [355, 207] width 31 height 13
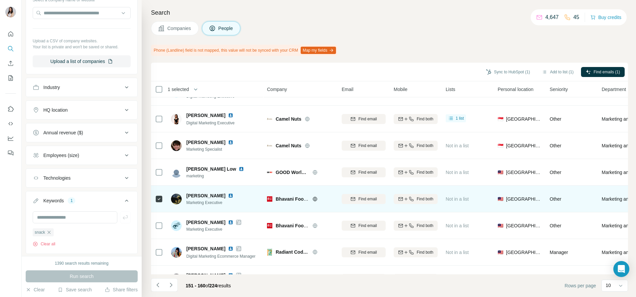
scroll to position [95, 0]
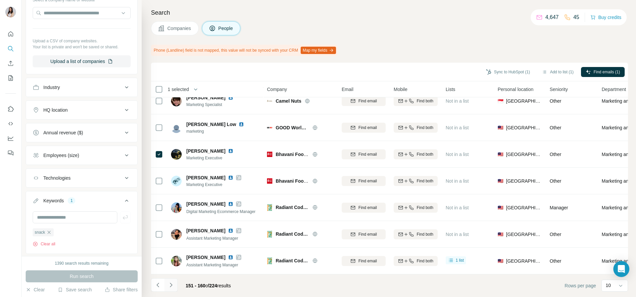
click at [172, 284] on icon "Navigate to next page" at bounding box center [171, 285] width 7 height 7
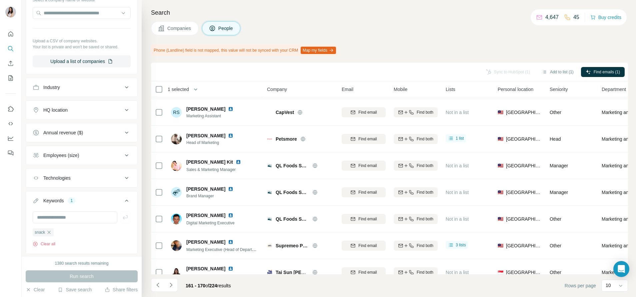
scroll to position [51, 0]
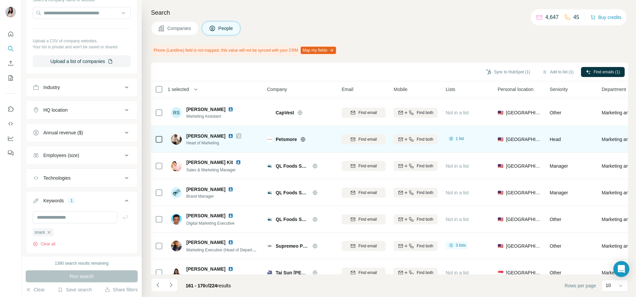
click at [237, 135] on icon at bounding box center [239, 135] width 4 height 5
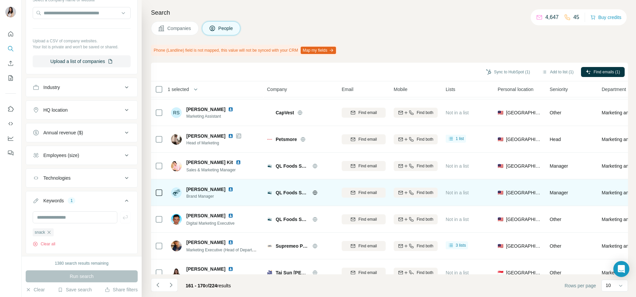
scroll to position [95, 0]
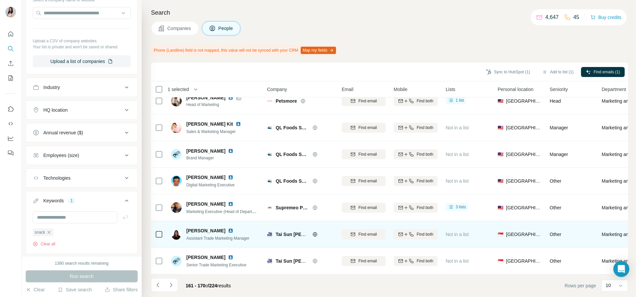
click at [313, 232] on icon at bounding box center [314, 234] width 5 height 5
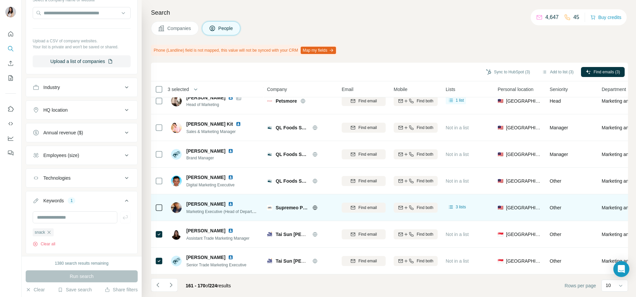
click at [313, 205] on icon at bounding box center [314, 207] width 5 height 5
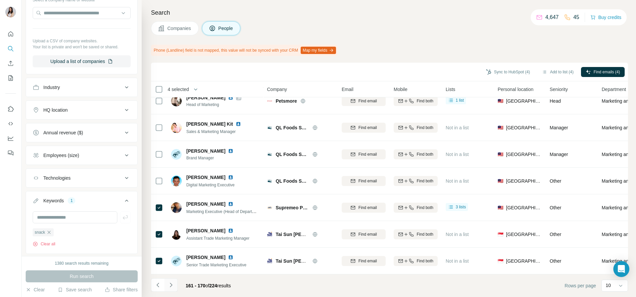
click at [174, 285] on button "Navigate to next page" at bounding box center [170, 284] width 13 height 13
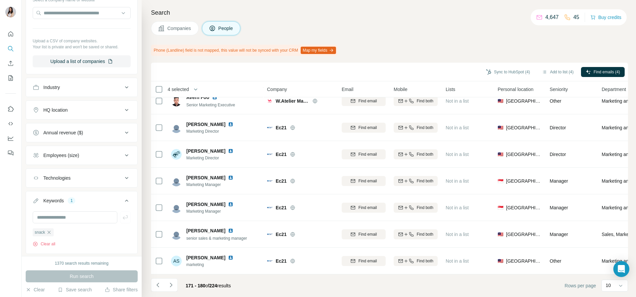
scroll to position [0, 0]
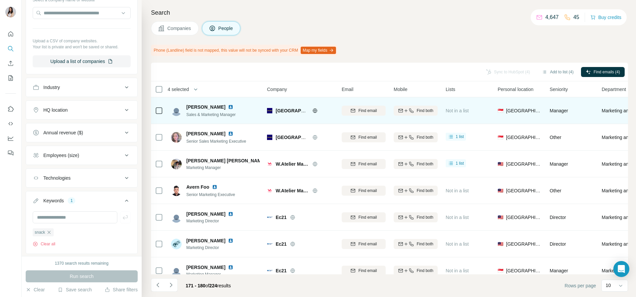
click at [162, 105] on div at bounding box center [159, 110] width 8 height 18
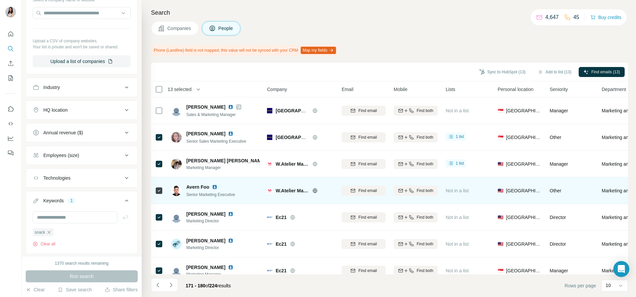
scroll to position [95, 0]
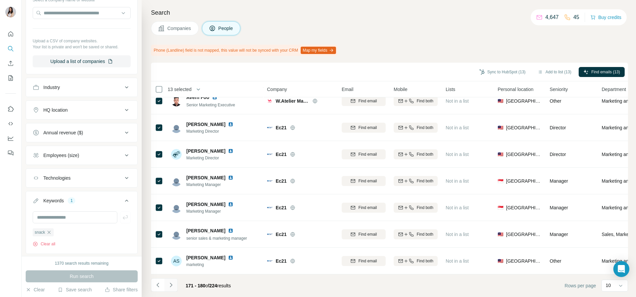
click at [173, 286] on icon "Navigate to next page" at bounding box center [171, 285] width 7 height 7
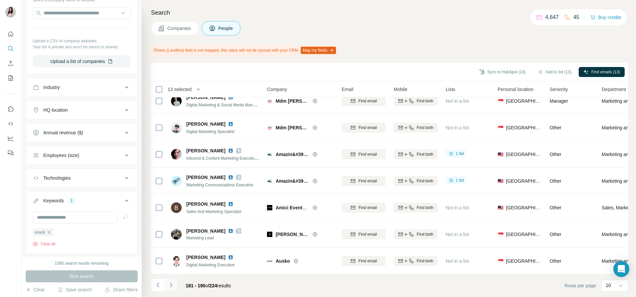
click at [171, 282] on icon "Navigate to next page" at bounding box center [171, 285] width 7 height 7
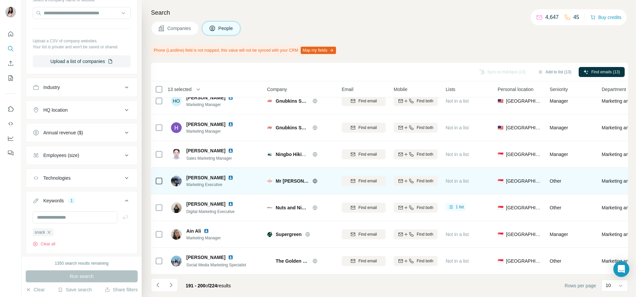
scroll to position [0, 0]
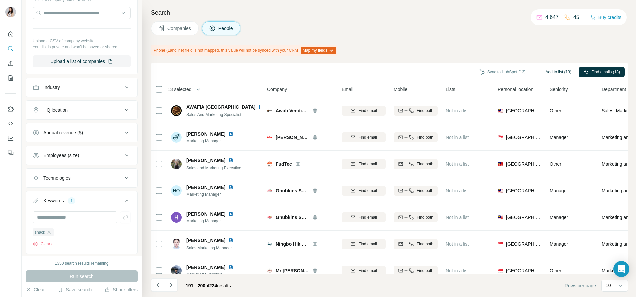
click at [545, 74] on button "Add to list (13)" at bounding box center [554, 72] width 43 height 10
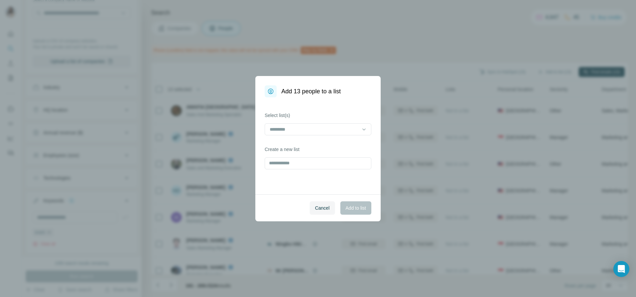
click at [326, 121] on div "Select list(s)" at bounding box center [318, 123] width 107 height 23
click at [326, 130] on input at bounding box center [314, 129] width 90 height 7
click at [321, 145] on div "22.8" at bounding box center [317, 144] width 95 height 7
click at [354, 205] on span "Add to list" at bounding box center [356, 208] width 20 height 7
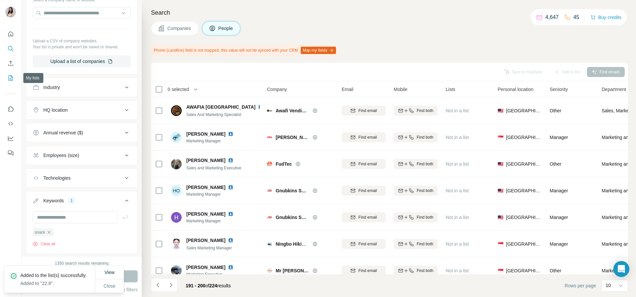
click at [9, 79] on icon "My lists" at bounding box center [10, 78] width 7 height 7
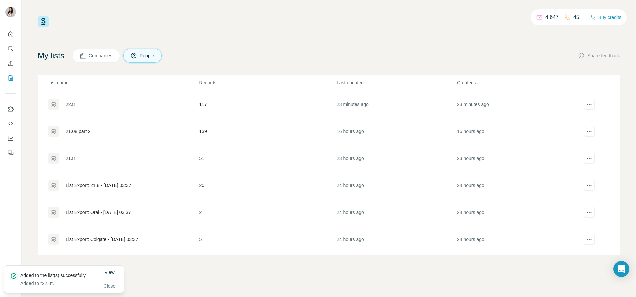
click at [68, 106] on div "22.8" at bounding box center [70, 104] width 9 height 7
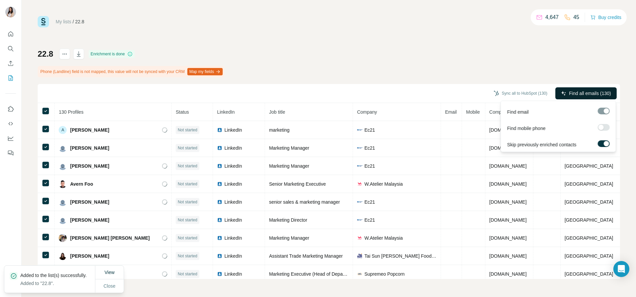
click at [571, 95] on span "Find all emails (130)" at bounding box center [590, 93] width 42 height 7
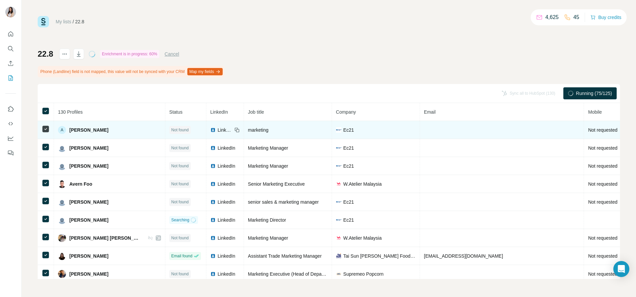
click at [48, 134] on td at bounding box center [46, 130] width 16 height 18
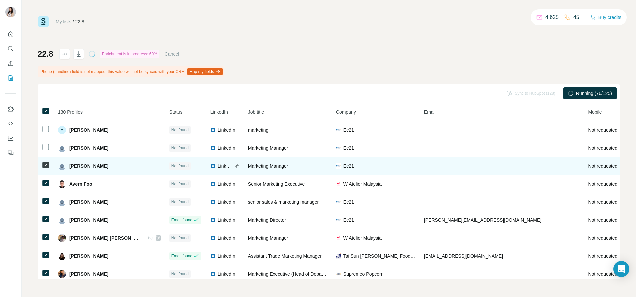
click at [47, 159] on td at bounding box center [46, 166] width 16 height 18
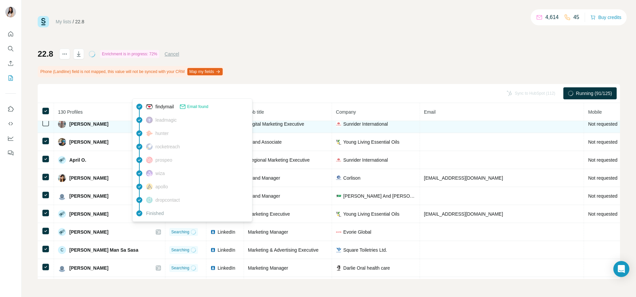
scroll to position [474, 0]
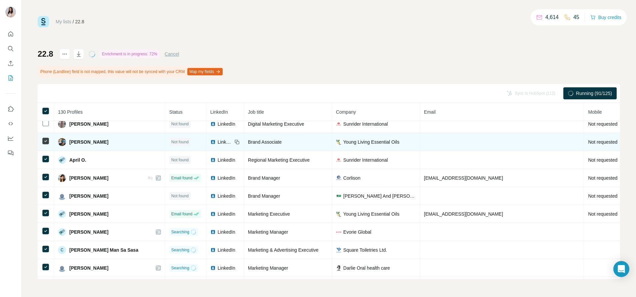
click at [42, 142] on icon at bounding box center [46, 141] width 8 height 8
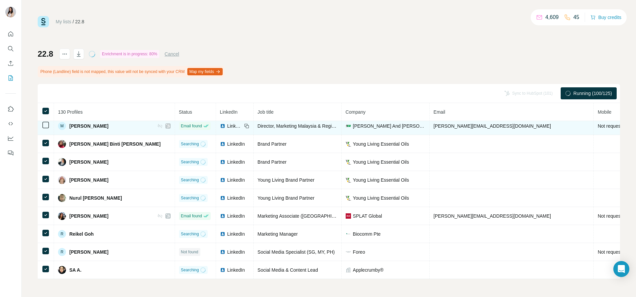
scroll to position [1107, 0]
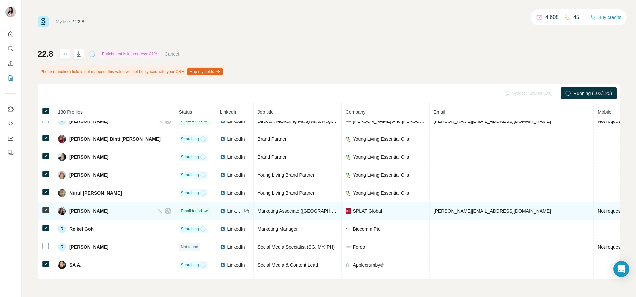
click at [46, 206] on icon at bounding box center [46, 210] width 8 height 8
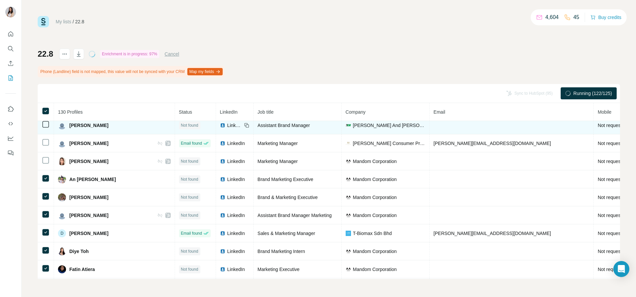
scroll to position [1388, 0]
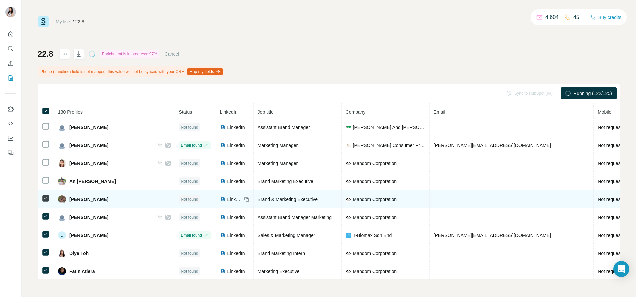
click at [47, 204] on td at bounding box center [46, 199] width 16 height 18
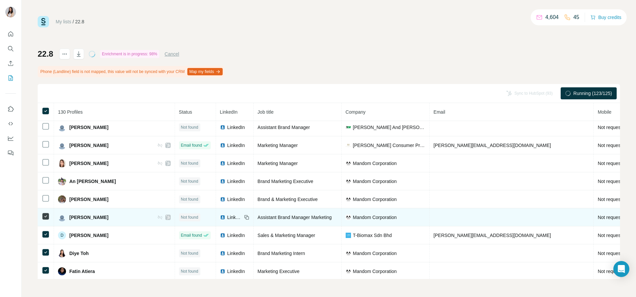
click at [46, 213] on icon at bounding box center [46, 216] width 8 height 8
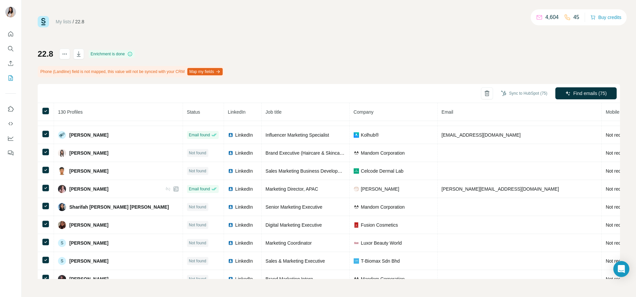
scroll to position [1888, 0]
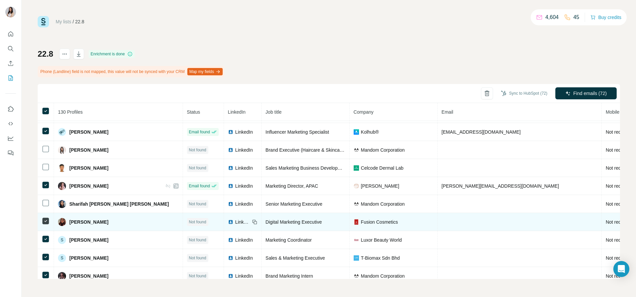
click at [45, 225] on td at bounding box center [46, 222] width 16 height 18
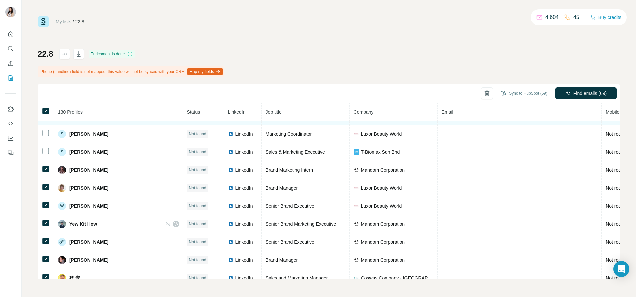
scroll to position [2007, 0]
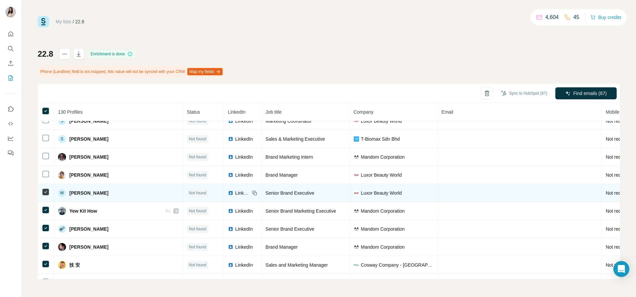
click at [46, 196] on td at bounding box center [46, 193] width 16 height 18
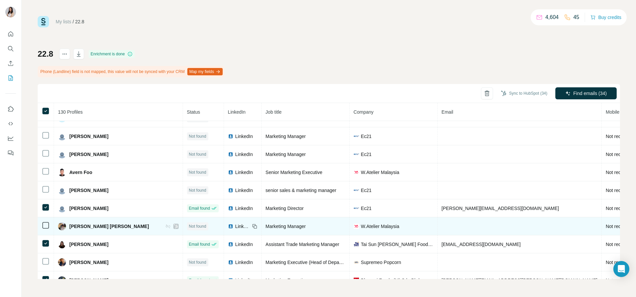
scroll to position [0, 0]
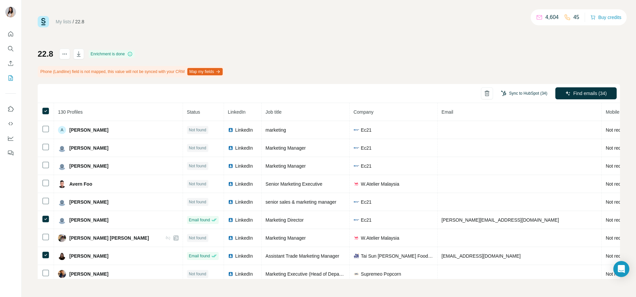
click at [516, 94] on button "Sync to HubSpot (34)" at bounding box center [524, 93] width 56 height 10
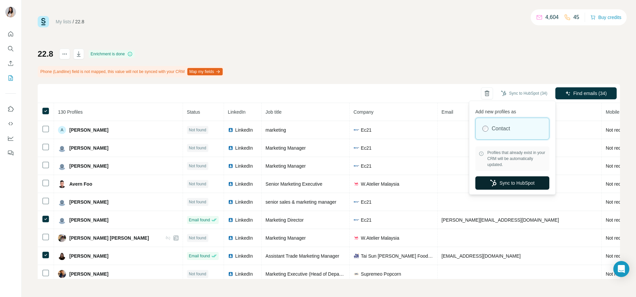
click at [507, 182] on button "Sync to HubSpot" at bounding box center [512, 182] width 74 height 13
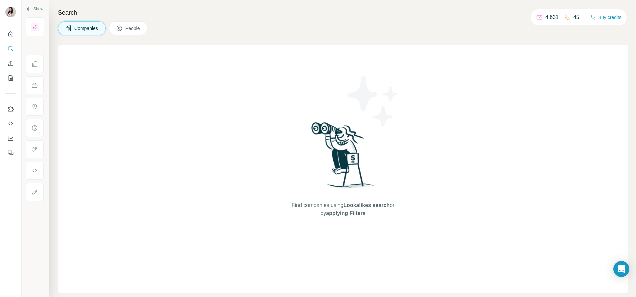
click at [128, 34] on button "People" at bounding box center [128, 28] width 39 height 14
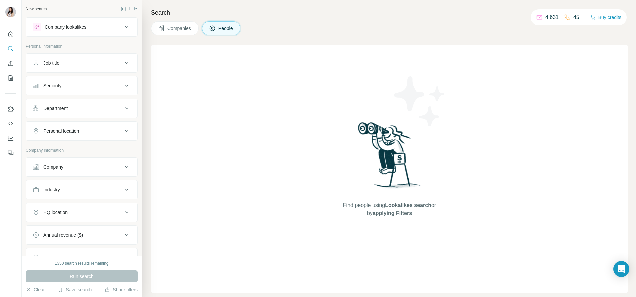
click at [72, 28] on div "Company lookalikes" at bounding box center [66, 27] width 42 height 7
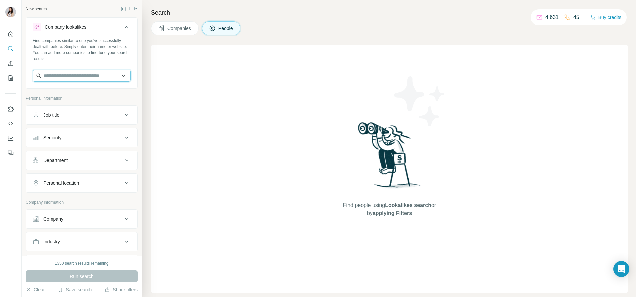
click at [61, 79] on input "text" at bounding box center [82, 76] width 98 height 12
paste input "**********"
type input "**********"
click at [68, 94] on p "applecrumby.com.au" at bounding box center [68, 97] width 32 height 6
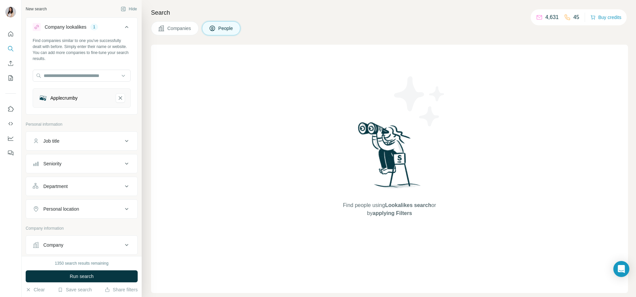
click at [64, 133] on div "Job title" at bounding box center [82, 140] width 112 height 19
click at [63, 137] on button "Job title" at bounding box center [81, 141] width 111 height 16
click at [60, 155] on input "text" at bounding box center [75, 158] width 85 height 12
type input "*****"
type input "*********"
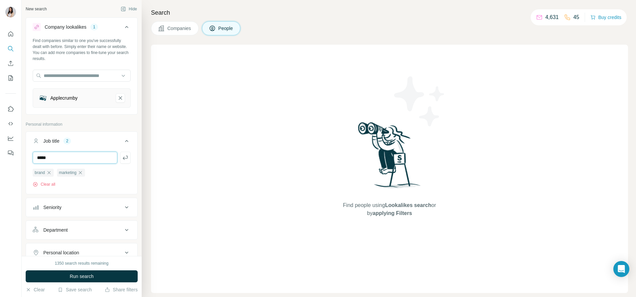
type input "*****"
type input "**"
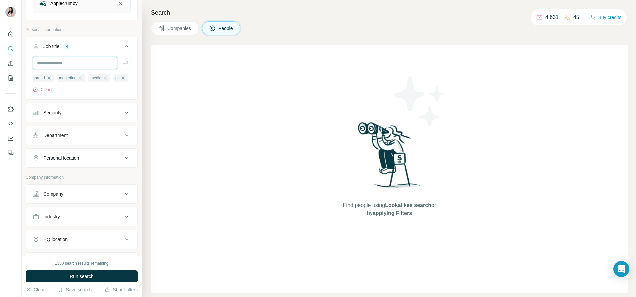
scroll to position [95, 0]
click at [41, 143] on button "Department" at bounding box center [81, 135] width 111 height 16
click at [75, 180] on div "Personal location" at bounding box center [82, 177] width 112 height 19
click at [72, 181] on div "Personal location" at bounding box center [61, 177] width 36 height 7
click at [62, 200] on input "text" at bounding box center [82, 194] width 98 height 12
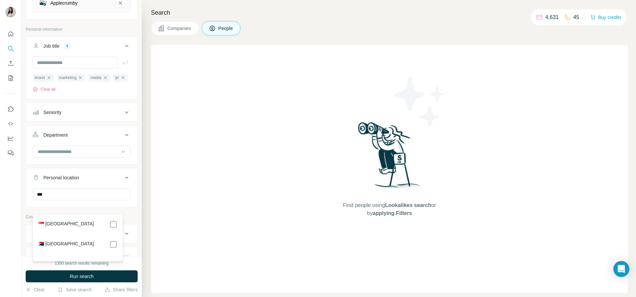
click at [52, 223] on label "🇸🇬 Singapore" at bounding box center [66, 224] width 56 height 8
click at [48, 200] on input "***" at bounding box center [82, 194] width 98 height 12
type input "*****"
click at [48, 223] on label "🇲🇾 Malaysia" at bounding box center [66, 224] width 56 height 8
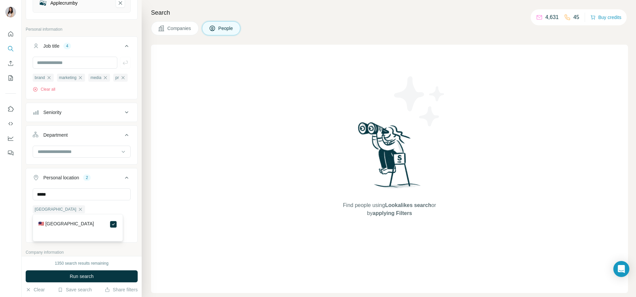
click at [73, 184] on button "Personal location 2" at bounding box center [81, 179] width 111 height 19
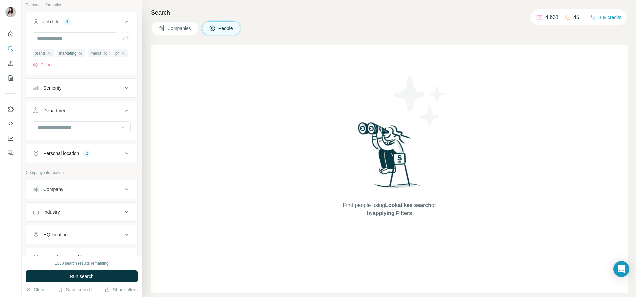
scroll to position [119, 0]
click at [78, 276] on span "Run search" at bounding box center [82, 276] width 24 height 7
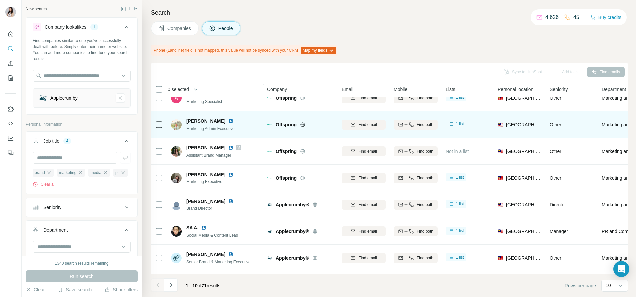
scroll to position [40, 0]
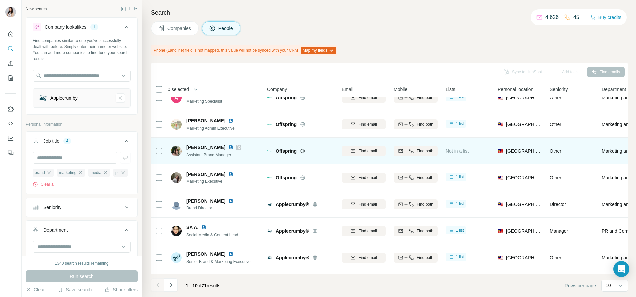
click at [236, 148] on div at bounding box center [238, 147] width 5 height 5
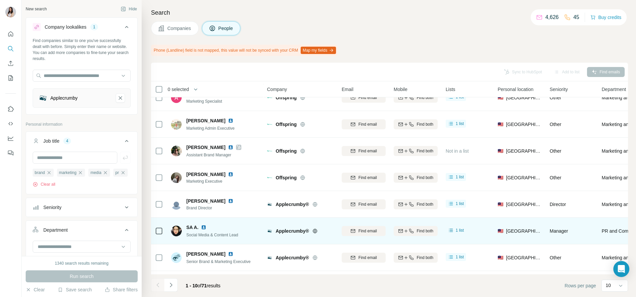
scroll to position [95, 0]
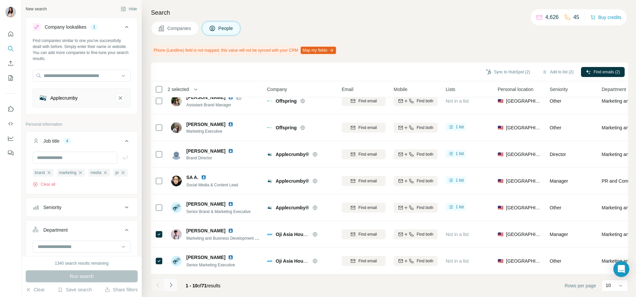
click at [174, 286] on icon "Navigate to next page" at bounding box center [171, 285] width 7 height 7
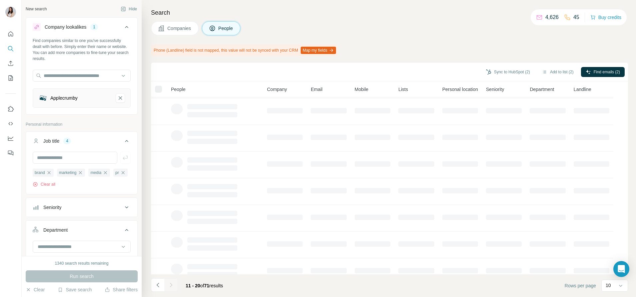
scroll to position [26, 0]
click at [160, 284] on icon "Navigate to previous page" at bounding box center [158, 285] width 7 height 7
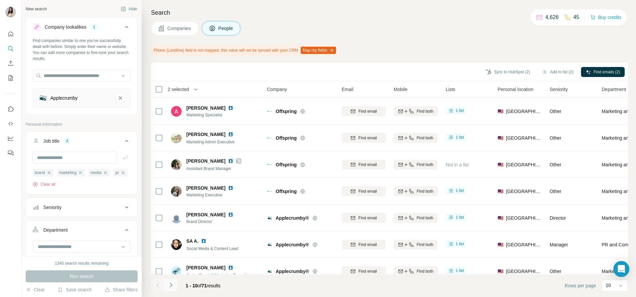
click at [174, 284] on icon "Navigate to next page" at bounding box center [171, 285] width 7 height 7
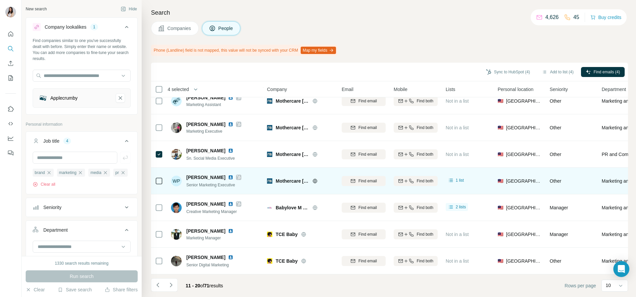
scroll to position [95, 0]
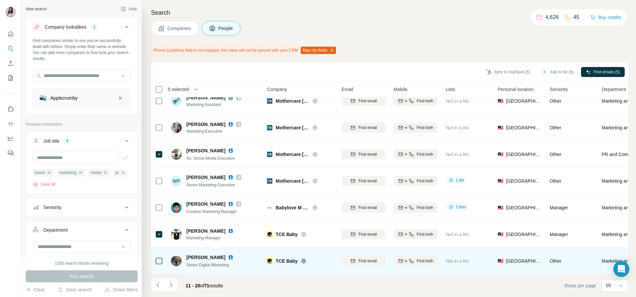
click at [159, 260] on div at bounding box center [159, 261] width 8 height 18
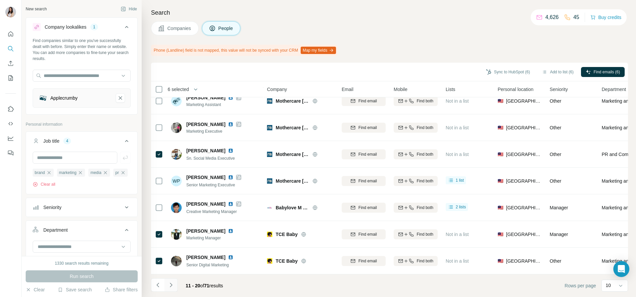
click at [171, 283] on icon "Navigate to next page" at bounding box center [171, 285] width 7 height 7
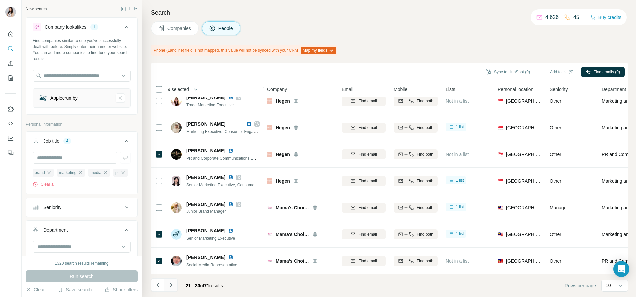
click at [170, 289] on button "Navigate to next page" at bounding box center [170, 284] width 13 height 13
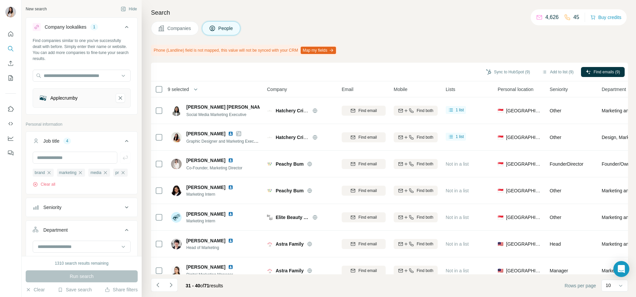
scroll to position [0, 0]
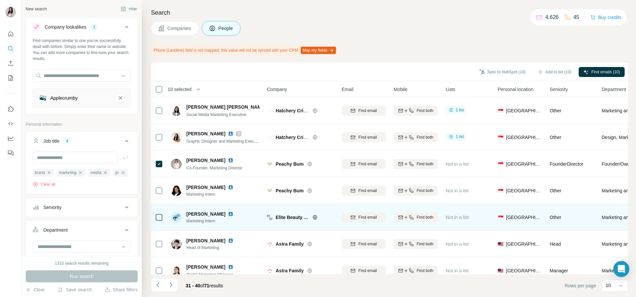
click at [0, 0] on tbody "Jian Qi Yap Social Media Marketing Executive Hatchery Cribs Singapore Find emai…" at bounding box center [0, 0] width 0 height 0
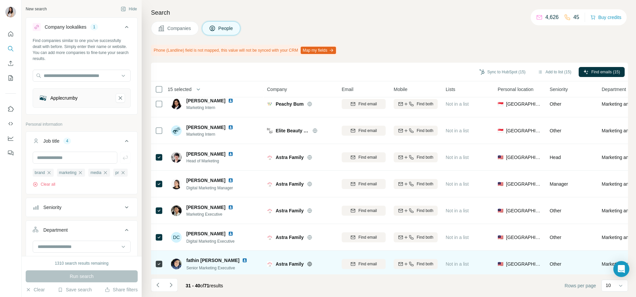
scroll to position [95, 0]
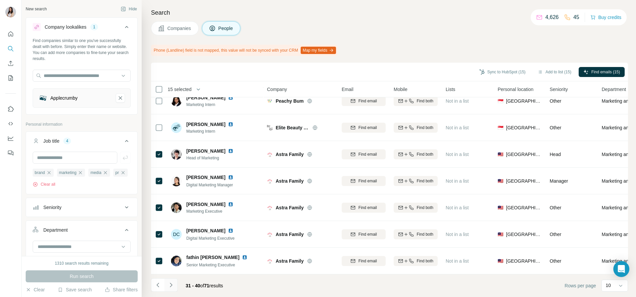
click at [170, 281] on button "Navigate to next page" at bounding box center [170, 284] width 13 height 13
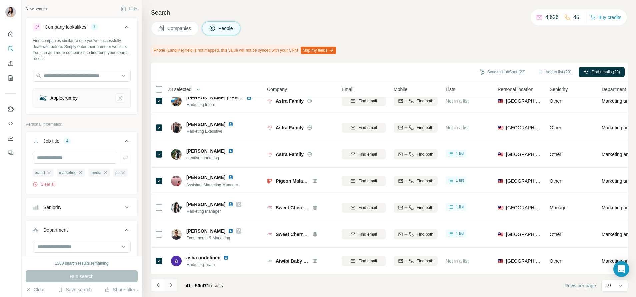
click at [168, 286] on icon "Navigate to next page" at bounding box center [171, 285] width 7 height 7
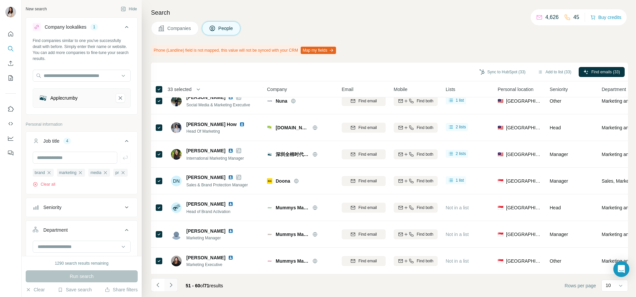
click at [171, 286] on icon "Navigate to next page" at bounding box center [171, 285] width 2 height 4
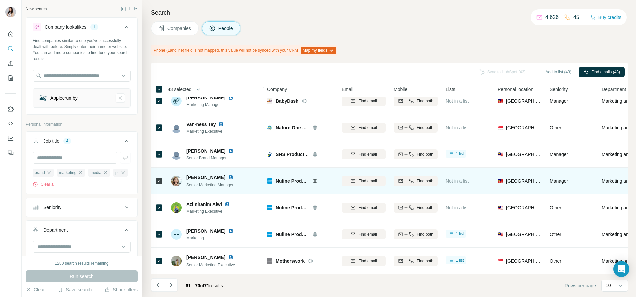
scroll to position [0, 0]
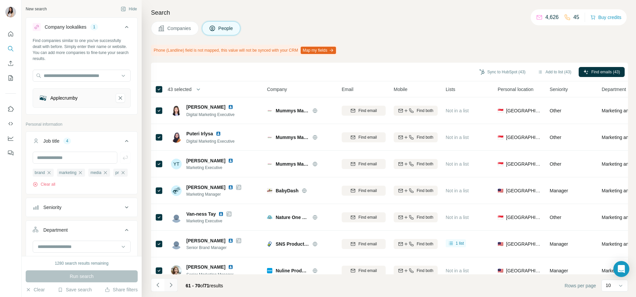
click at [169, 285] on icon "Navigate to next page" at bounding box center [171, 285] width 7 height 7
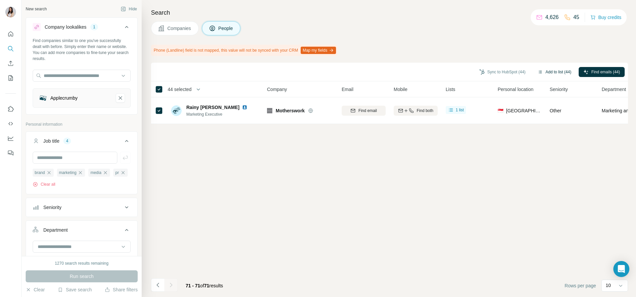
click at [544, 71] on button "Add to list (44)" at bounding box center [554, 72] width 43 height 10
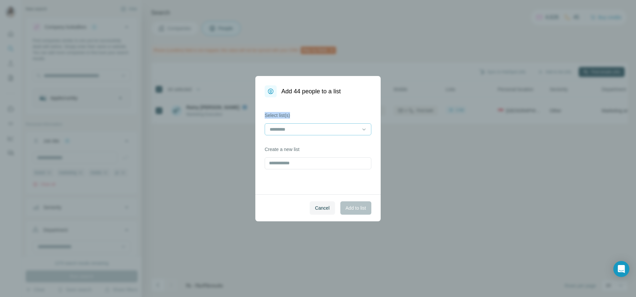
drag, startPoint x: 556, startPoint y: 70, endPoint x: 344, endPoint y: 127, distance: 219.5
click at [344, 127] on div "Add 44 people to a list Select list(s) Create a new list Cancel Add to list" at bounding box center [318, 148] width 636 height 297
click at [344, 127] on input at bounding box center [314, 129] width 90 height 7
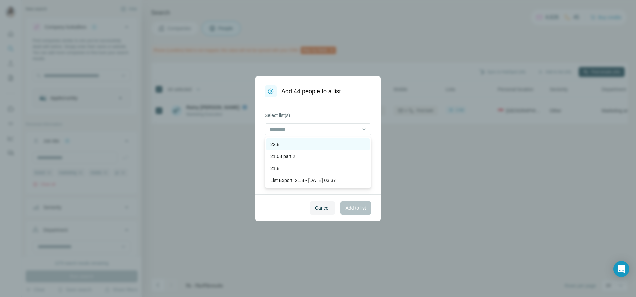
click at [330, 147] on div "22.8" at bounding box center [317, 144] width 95 height 7
click at [362, 210] on span "Add to list" at bounding box center [356, 208] width 20 height 7
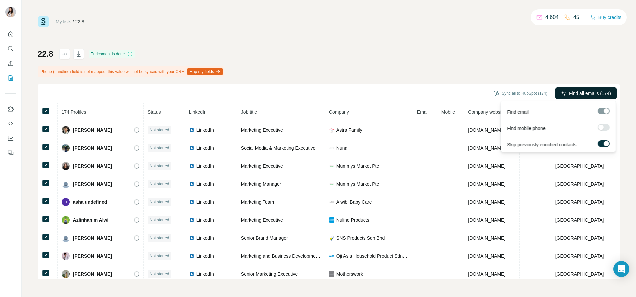
click at [591, 91] on span "Find all emails (174)" at bounding box center [590, 93] width 42 height 7
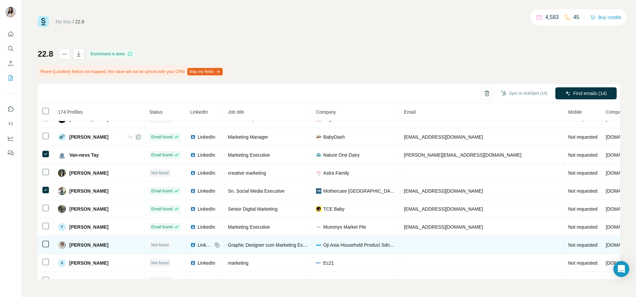
scroll to position [660, 0]
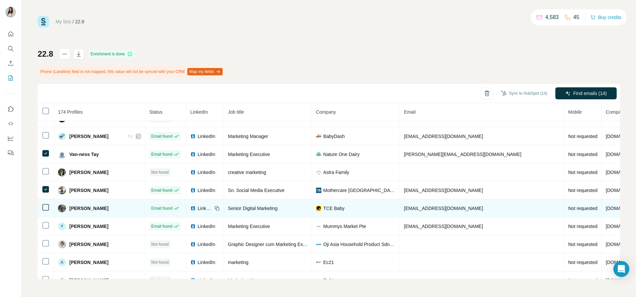
click at [41, 211] on td at bounding box center [46, 208] width 16 height 18
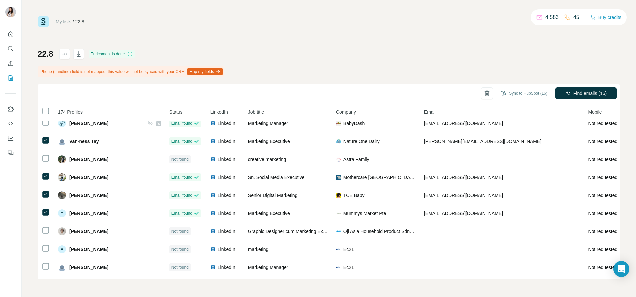
scroll to position [672, 0]
click at [517, 94] on button "Sync to HubSpot (16)" at bounding box center [524, 93] width 56 height 10
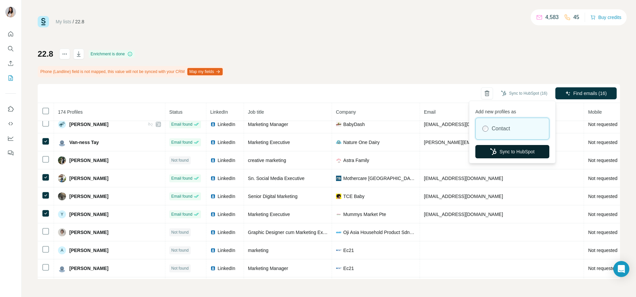
click at [493, 150] on icon "button" at bounding box center [493, 151] width 7 height 7
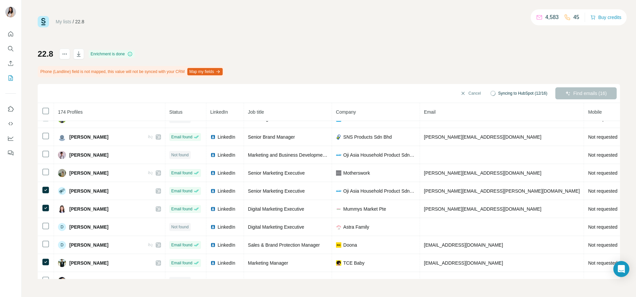
scroll to position [0, 0]
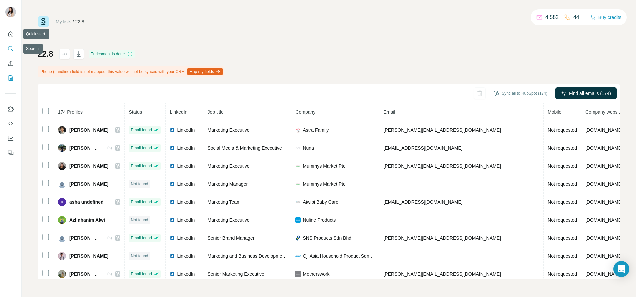
click at [12, 52] on button "Search" at bounding box center [10, 49] width 11 height 12
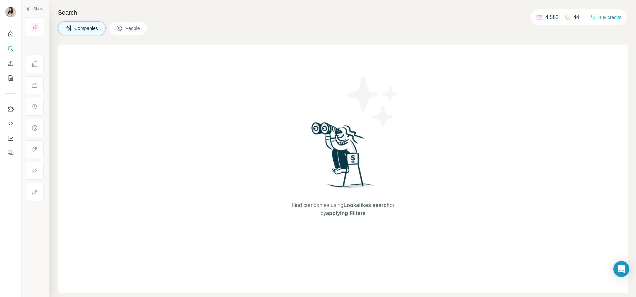
click at [138, 26] on span "People" at bounding box center [132, 28] width 15 height 7
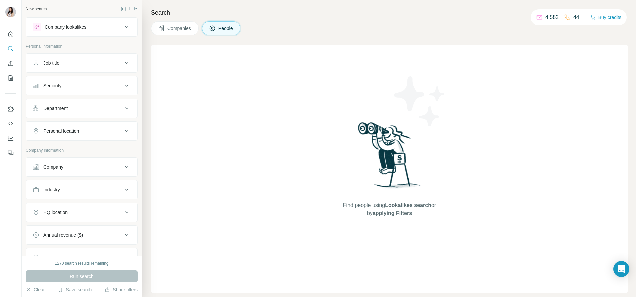
click at [82, 130] on div "Personal location" at bounding box center [78, 131] width 90 height 7
click at [77, 189] on div "Company" at bounding box center [78, 187] width 90 height 7
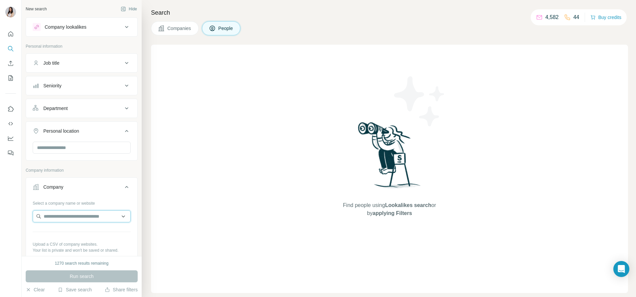
click at [76, 222] on input "text" at bounding box center [82, 216] width 98 height 12
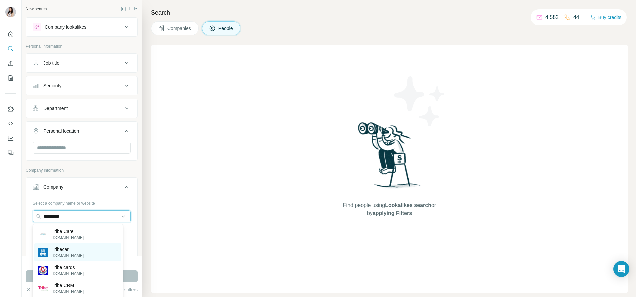
type input "*********"
click at [77, 252] on div "Tribecar [DOMAIN_NAME]" at bounding box center [77, 252] width 87 height 18
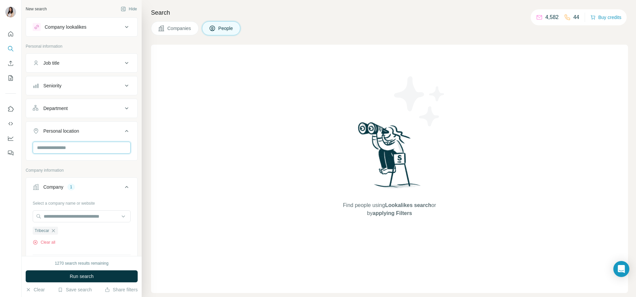
click at [86, 147] on input "text" at bounding box center [82, 148] width 98 height 12
click at [50, 166] on label "🇸🇬 [GEOGRAPHIC_DATA]" at bounding box center [66, 165] width 56 height 8
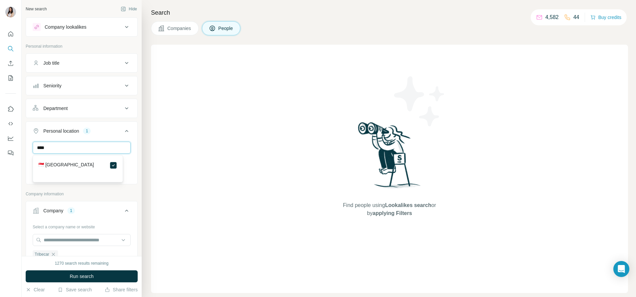
click at [52, 150] on input "****" at bounding box center [82, 148] width 98 height 12
type input "****"
click at [52, 204] on label "🇲🇾 [GEOGRAPHIC_DATA]" at bounding box center [66, 205] width 56 height 8
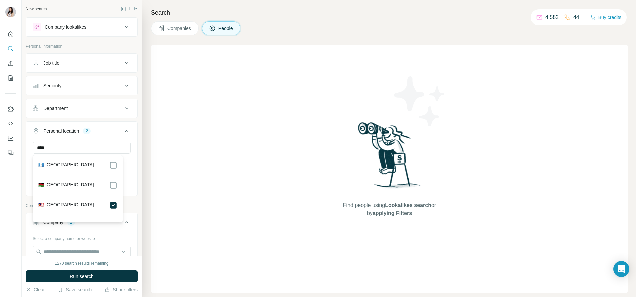
click at [80, 69] on button "Job title" at bounding box center [81, 63] width 111 height 16
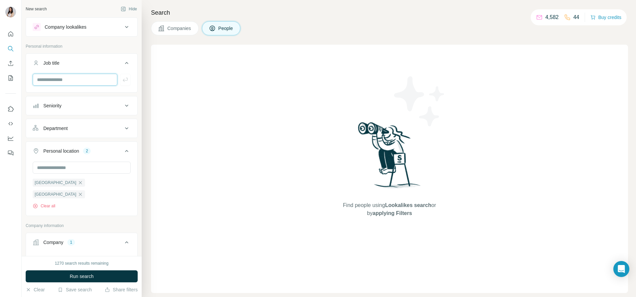
click at [76, 78] on input "text" at bounding box center [75, 80] width 85 height 12
type input "*****"
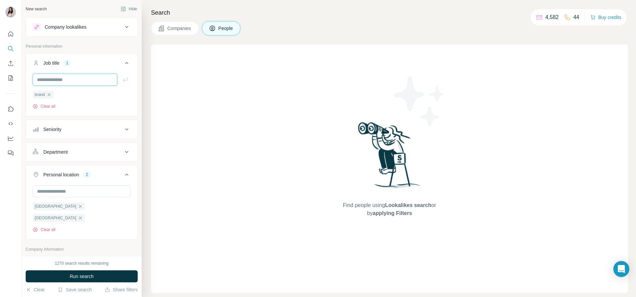
type input "*"
type input "*******"
type input "*****"
type input "*********"
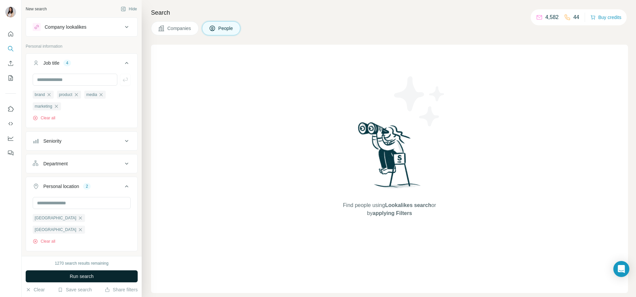
click at [57, 272] on button "Run search" at bounding box center [82, 276] width 112 height 12
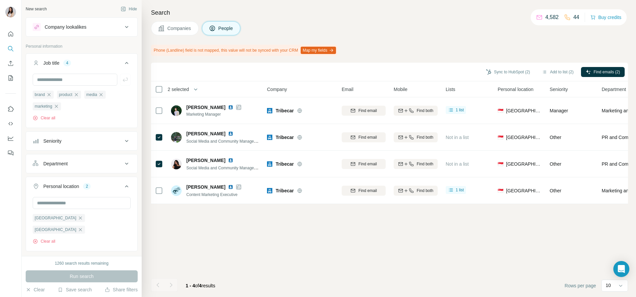
drag, startPoint x: 562, startPoint y: 70, endPoint x: 560, endPoint y: 47, distance: 23.1
click at [560, 47] on div "Search Companies People Phone (Landline) field is not mapped, this value will n…" at bounding box center [389, 148] width 494 height 297
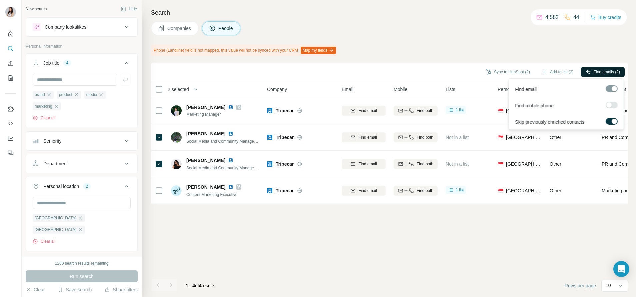
click at [602, 70] on span "Find emails (2)" at bounding box center [607, 72] width 26 height 6
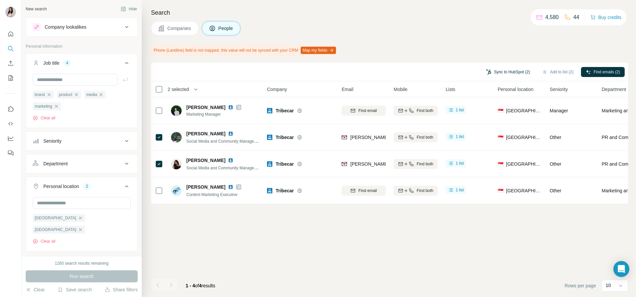
click at [508, 71] on button "Sync to HubSpot (2)" at bounding box center [507, 72] width 53 height 10
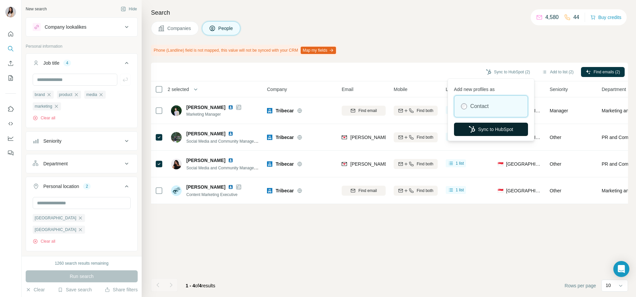
click at [469, 131] on icon "button" at bounding box center [472, 129] width 7 height 7
